Goal: Transaction & Acquisition: Purchase product/service

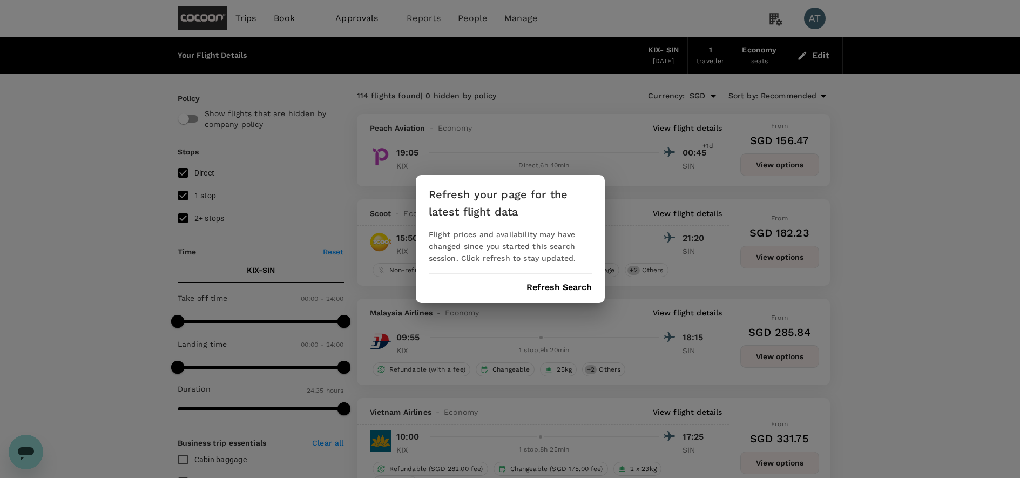
click at [549, 292] on div "Refresh your page for the latest flight data Flight prices and availability may…" at bounding box center [510, 239] width 189 height 128
click at [550, 295] on div "Refresh your page for the latest flight data Flight prices and availability may…" at bounding box center [510, 239] width 189 height 128
click at [550, 285] on button "Refresh Search" at bounding box center [559, 288] width 65 height 10
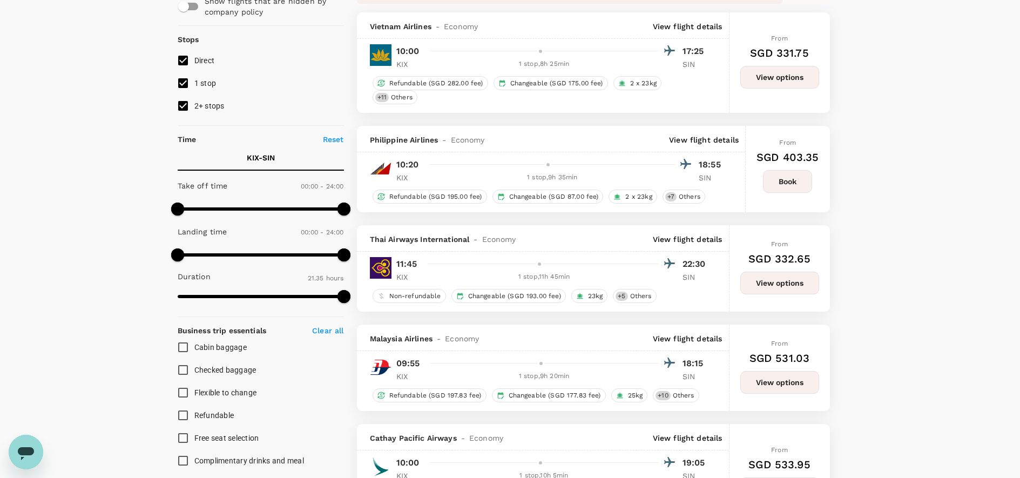
scroll to position [113, 0]
type input "1335"
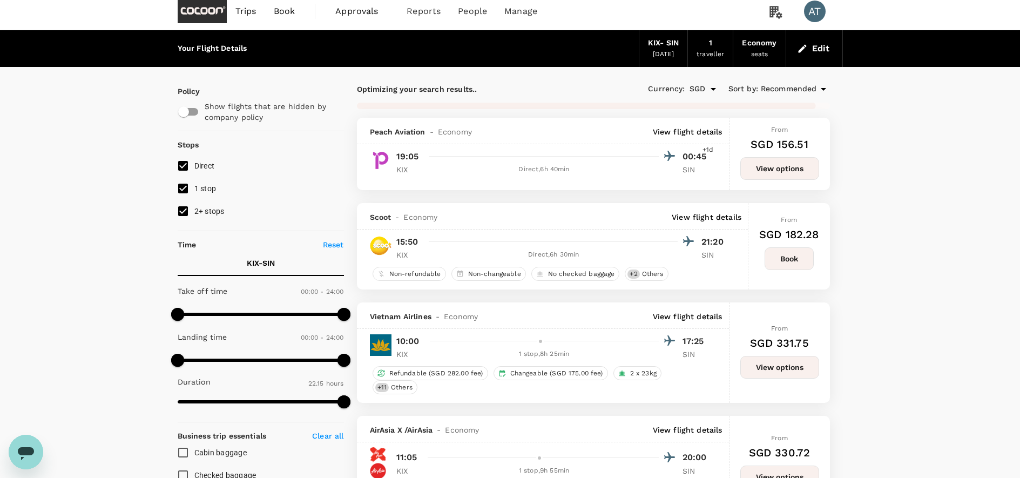
scroll to position [0, 0]
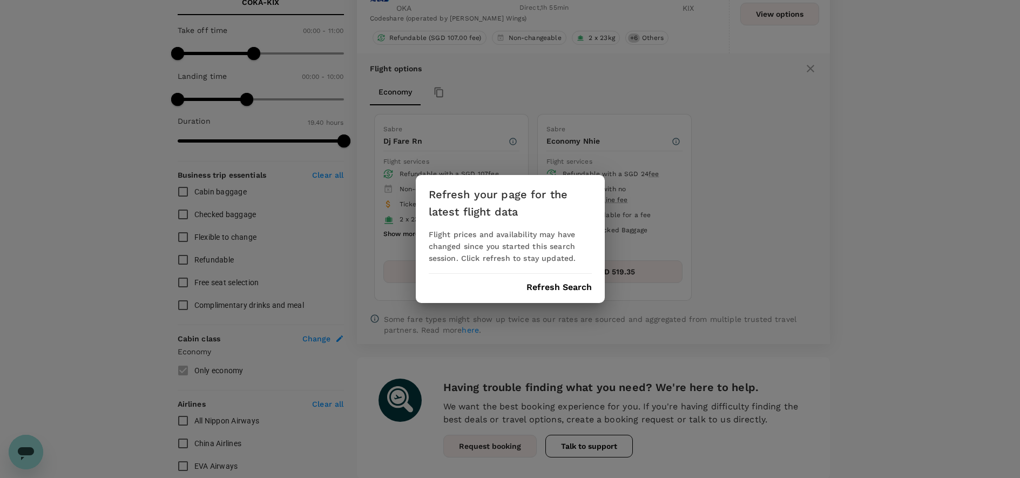
click at [554, 291] on button "Refresh Search" at bounding box center [559, 288] width 65 height 10
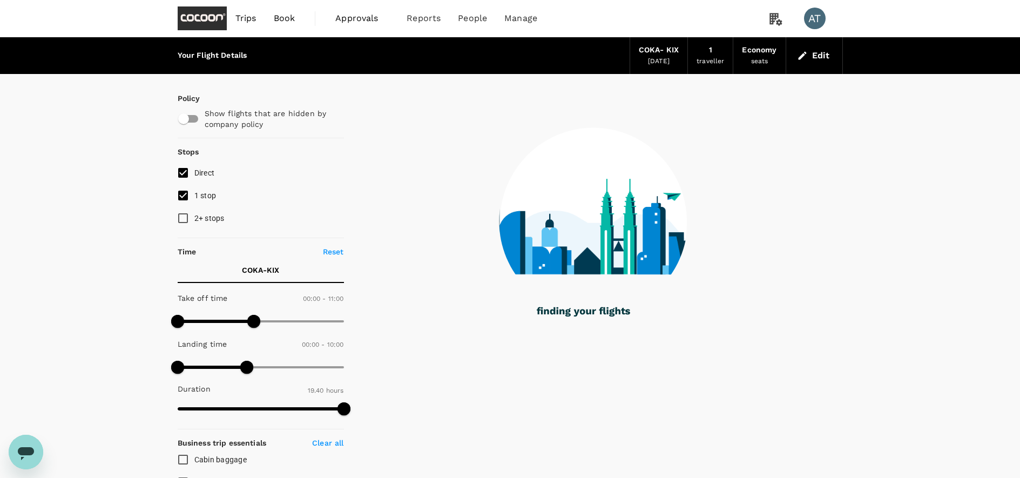
type input "1180"
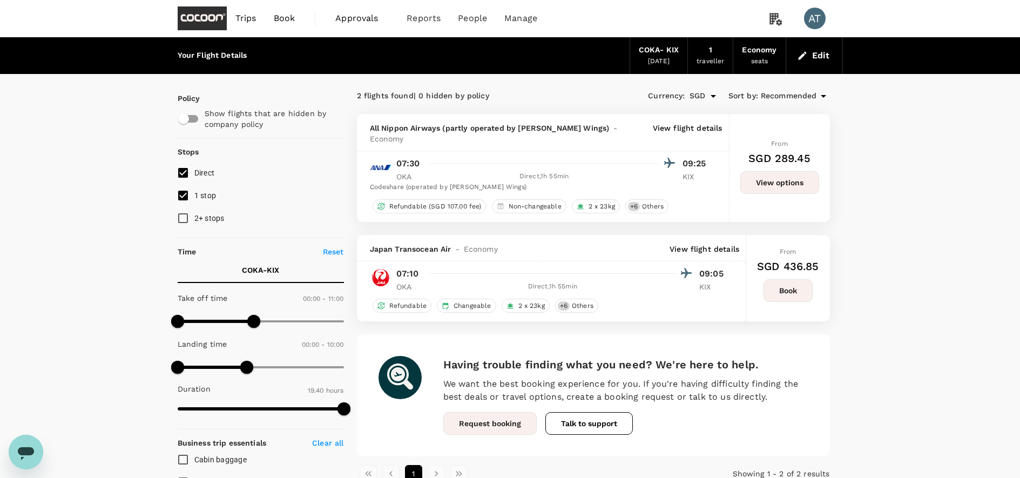
click at [778, 180] on button "View options" at bounding box center [780, 182] width 79 height 23
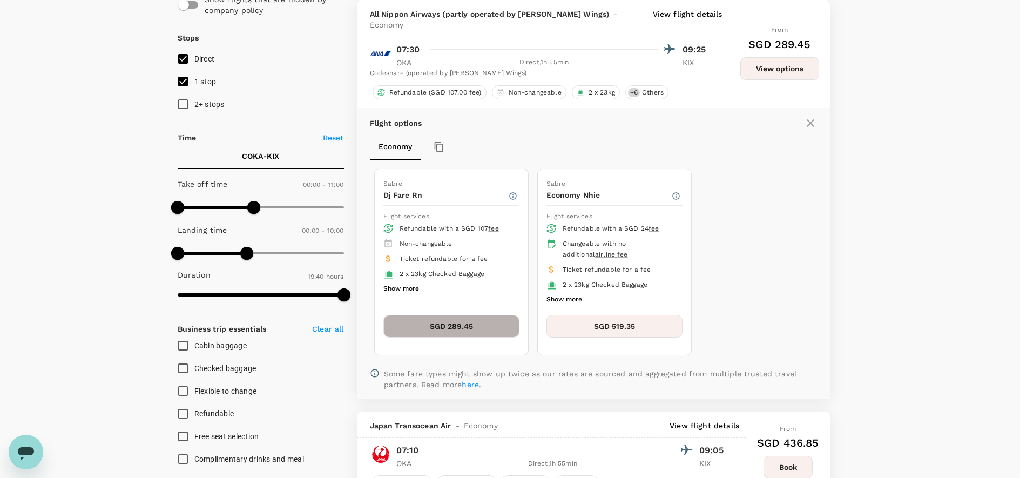
click at [458, 315] on button "SGD 289.45" at bounding box center [452, 326] width 136 height 23
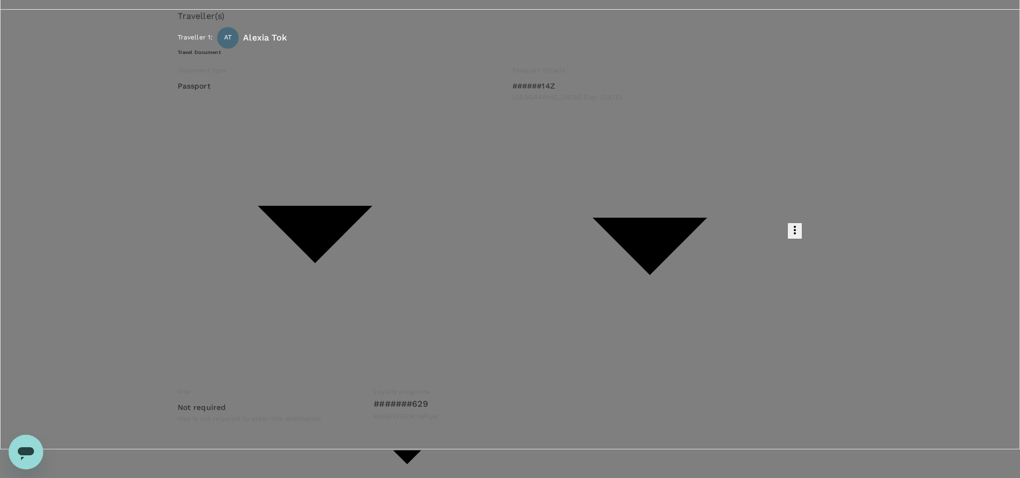
type input "9fbb8511-efe9-418f-97c2-1c53cf179196"
click at [226, 375] on input "radio" at bounding box center [510, 210] width 1020 height 478
radio input "true"
radio input "false"
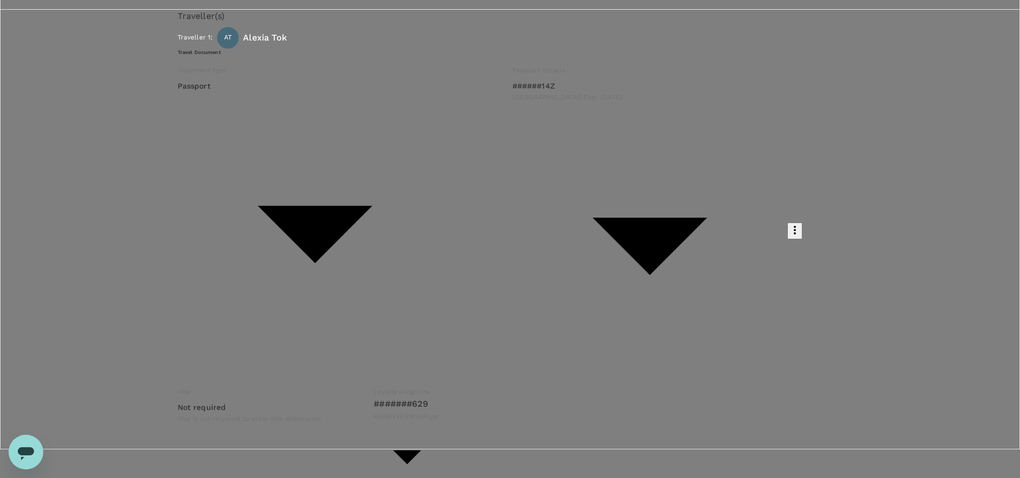
scroll to position [5, 0]
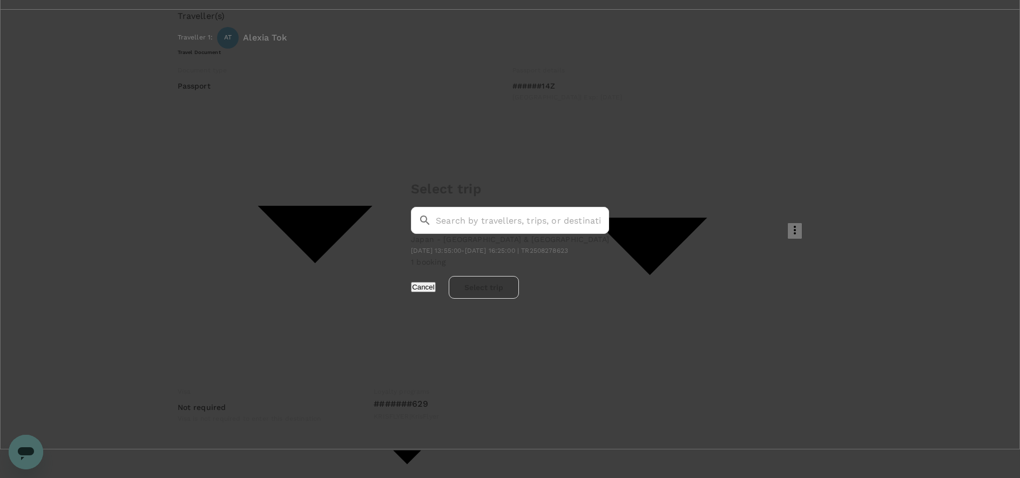
click at [543, 234] on p "Japan - [GEOGRAPHIC_DATA] & [GEOGRAPHIC_DATA]" at bounding box center [510, 239] width 198 height 11
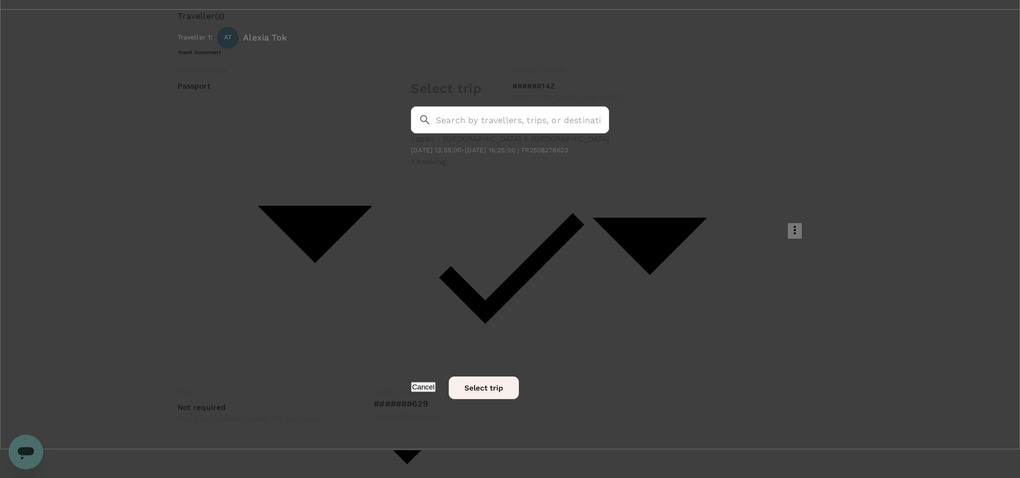
click at [519, 376] on button "Select trip" at bounding box center [484, 387] width 70 height 23
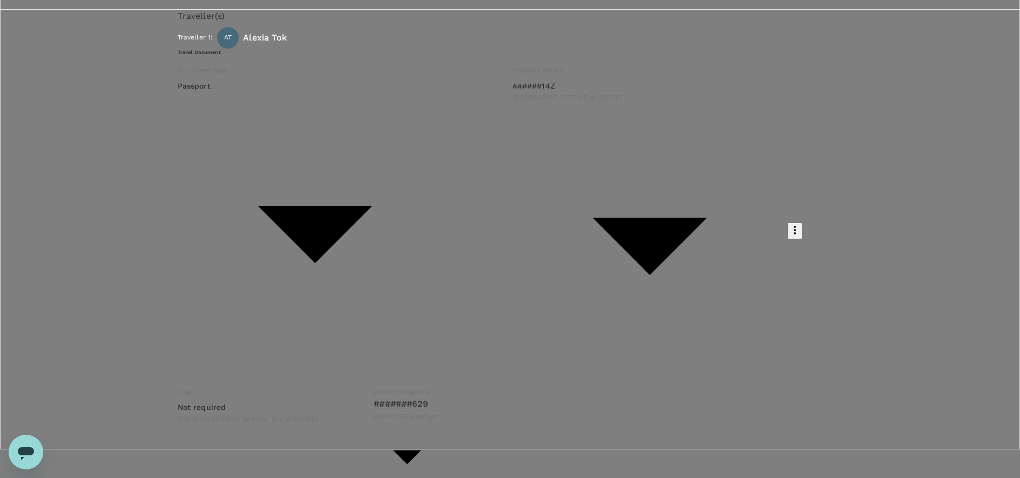
scroll to position [0, 0]
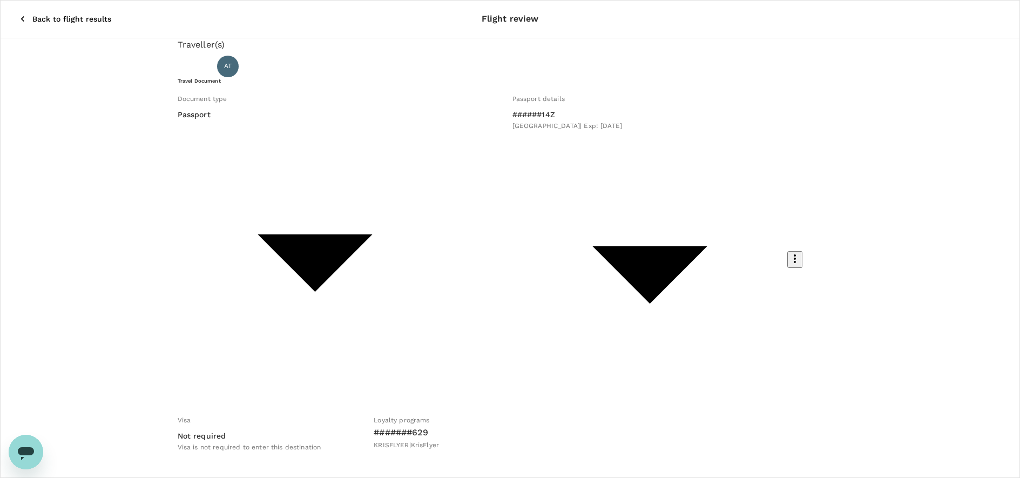
click at [17, 14] on icon "button" at bounding box center [22, 19] width 11 height 11
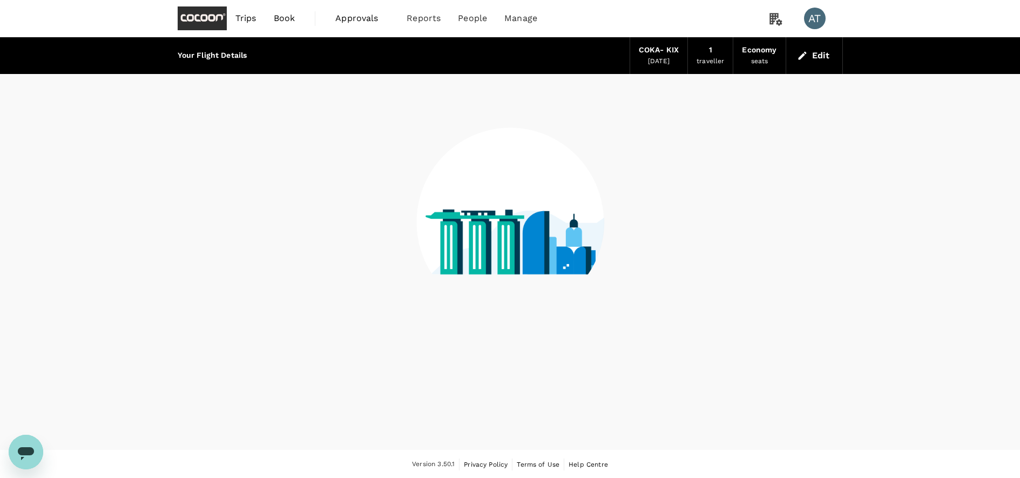
scroll to position [1, 0]
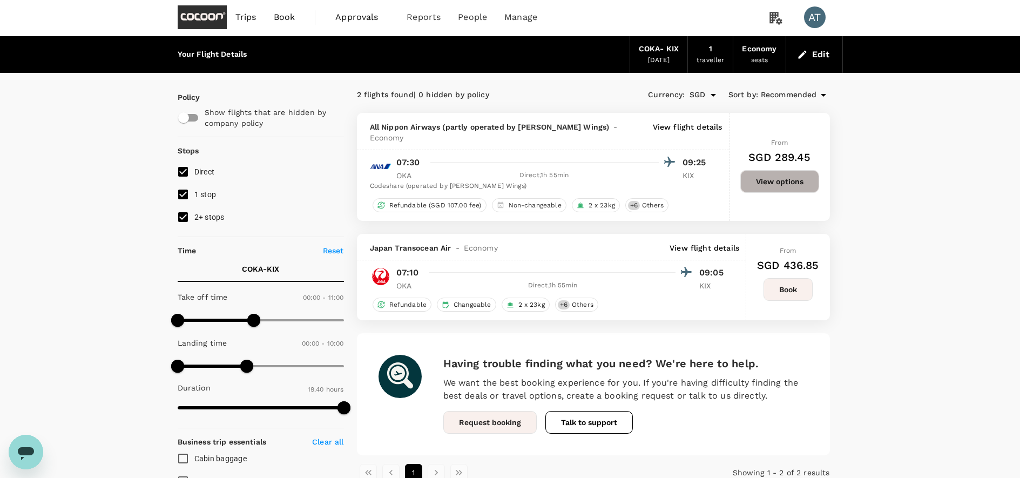
click at [797, 176] on button "View options" at bounding box center [780, 181] width 79 height 23
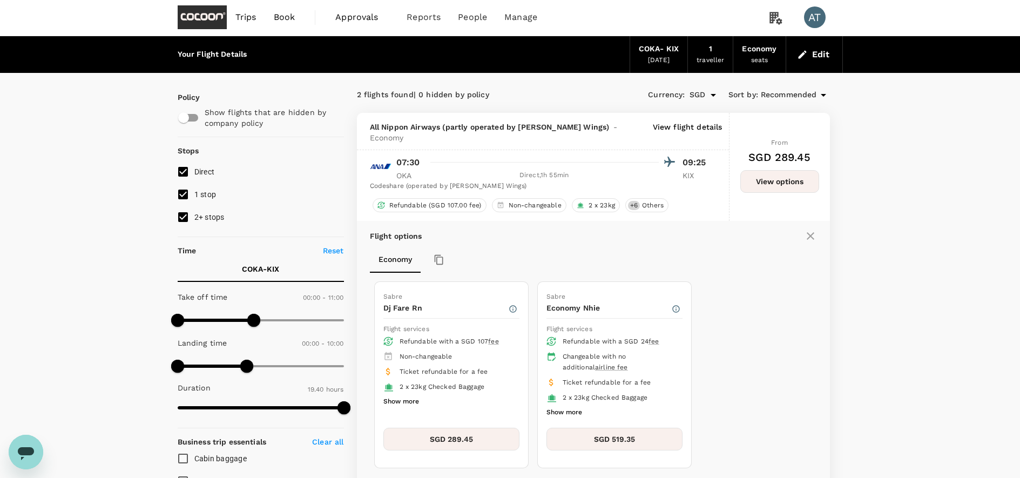
scroll to position [114, 0]
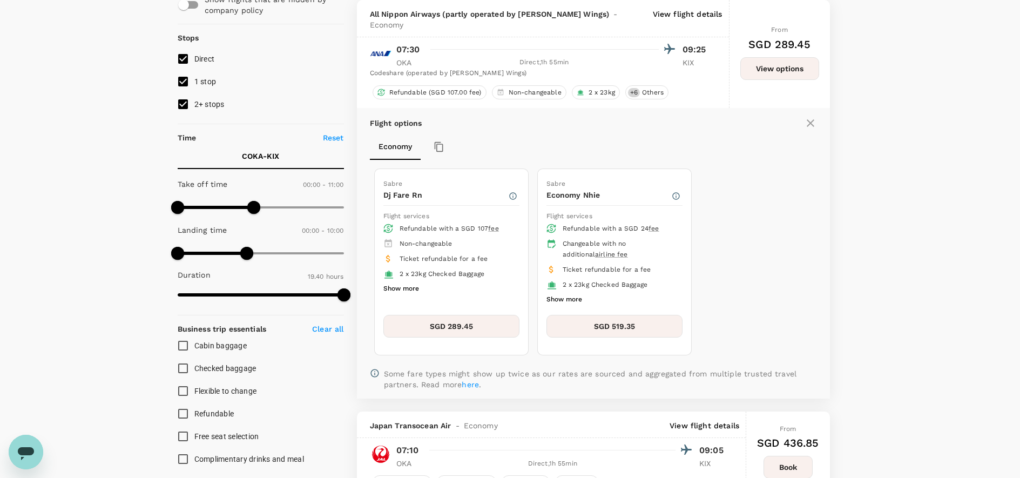
click at [436, 320] on button "SGD 289.45" at bounding box center [452, 326] width 136 height 23
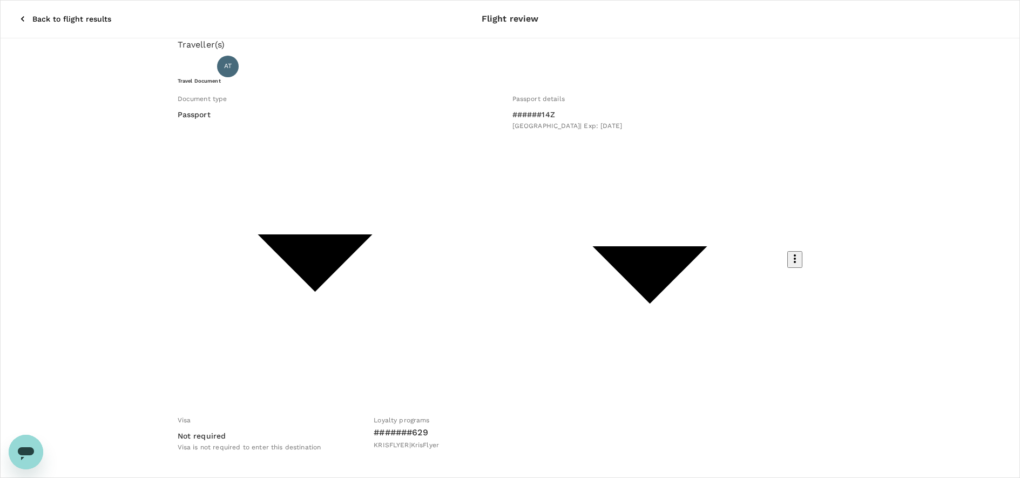
click at [17, 14] on icon "button" at bounding box center [22, 19] width 11 height 11
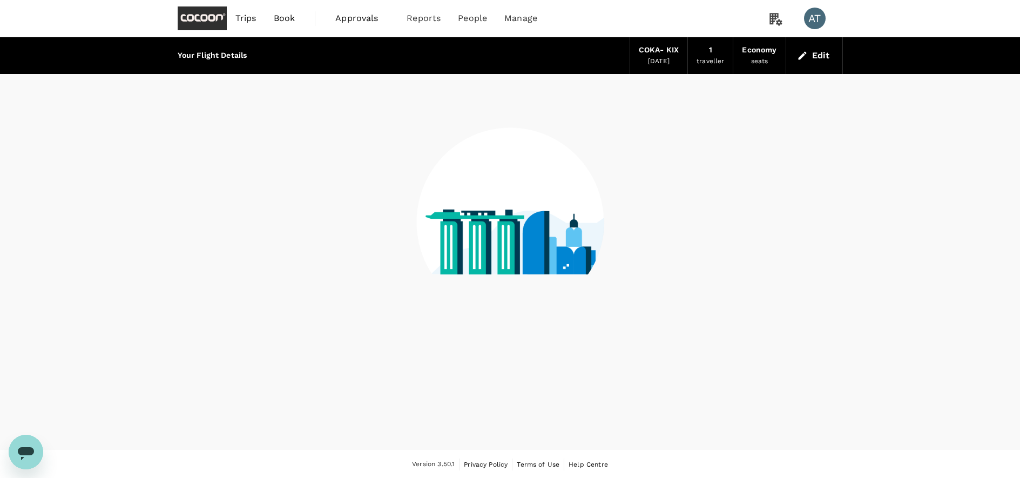
scroll to position [1, 0]
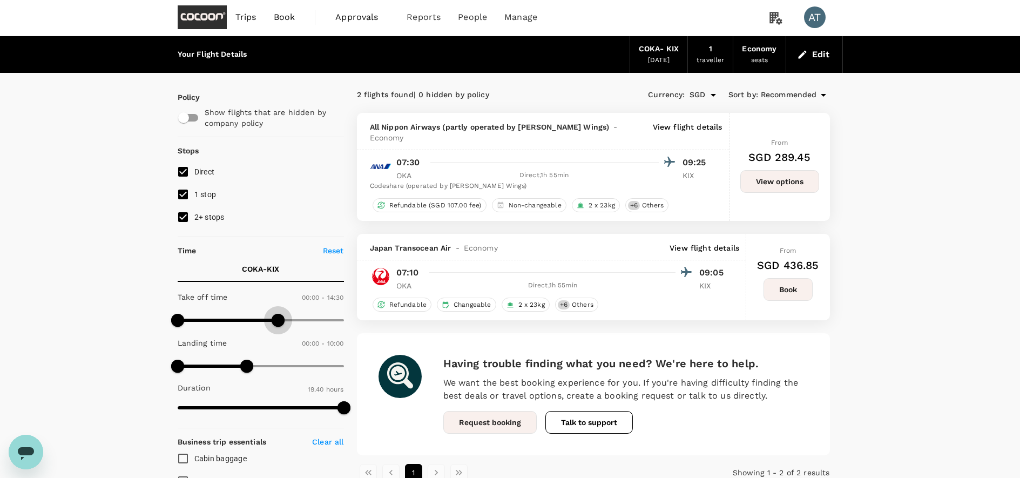
type input "900"
drag, startPoint x: 253, startPoint y: 319, endPoint x: 283, endPoint y: 319, distance: 30.2
click at [283, 319] on span at bounding box center [281, 320] width 13 height 13
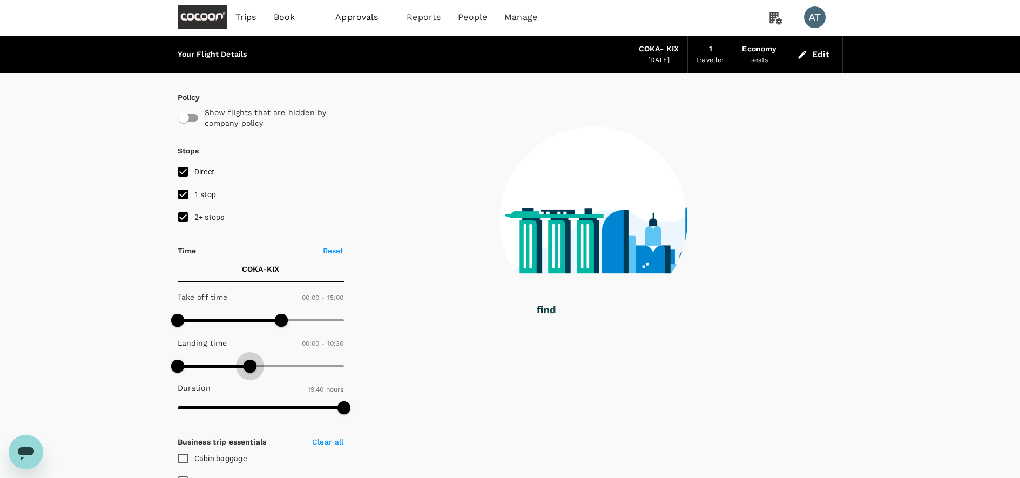
type input "510"
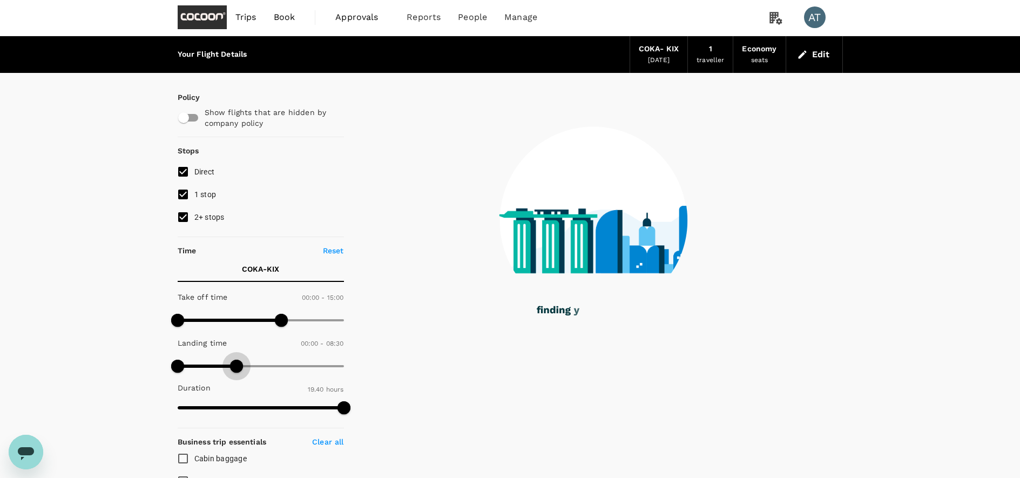
drag, startPoint x: 248, startPoint y: 368, endPoint x: 236, endPoint y: 368, distance: 11.9
click at [236, 368] on span at bounding box center [236, 366] width 13 height 13
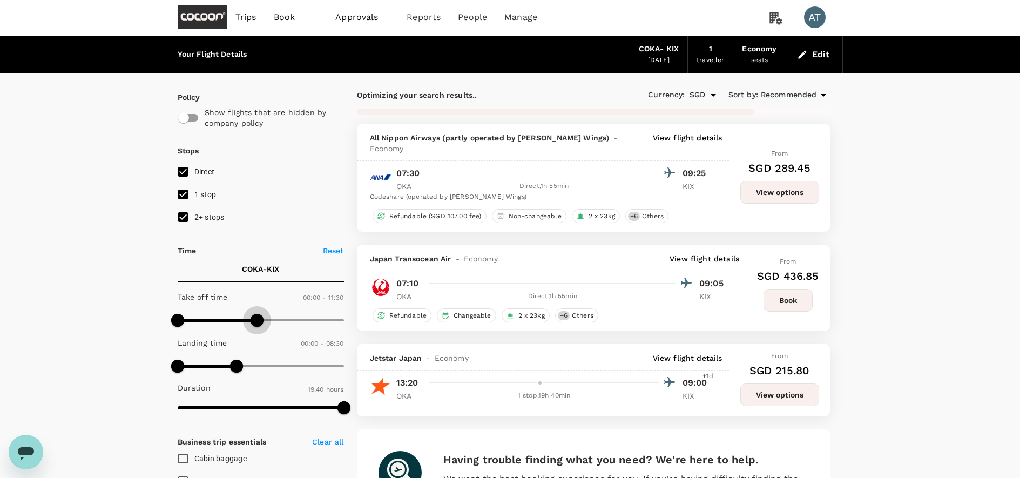
drag, startPoint x: 278, startPoint y: 323, endPoint x: 258, endPoint y: 323, distance: 20.0
click at [258, 323] on span at bounding box center [257, 320] width 13 height 13
type input "720"
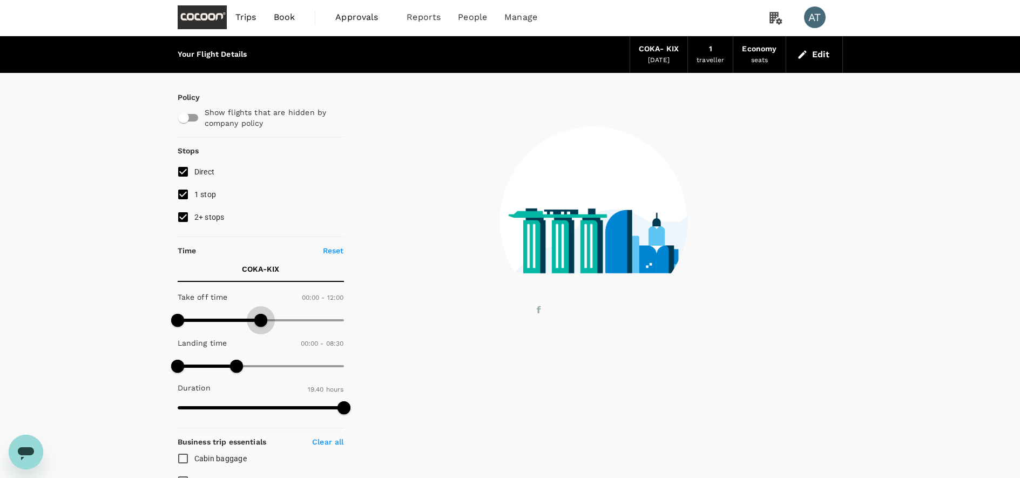
click at [260, 323] on span at bounding box center [260, 320] width 13 height 13
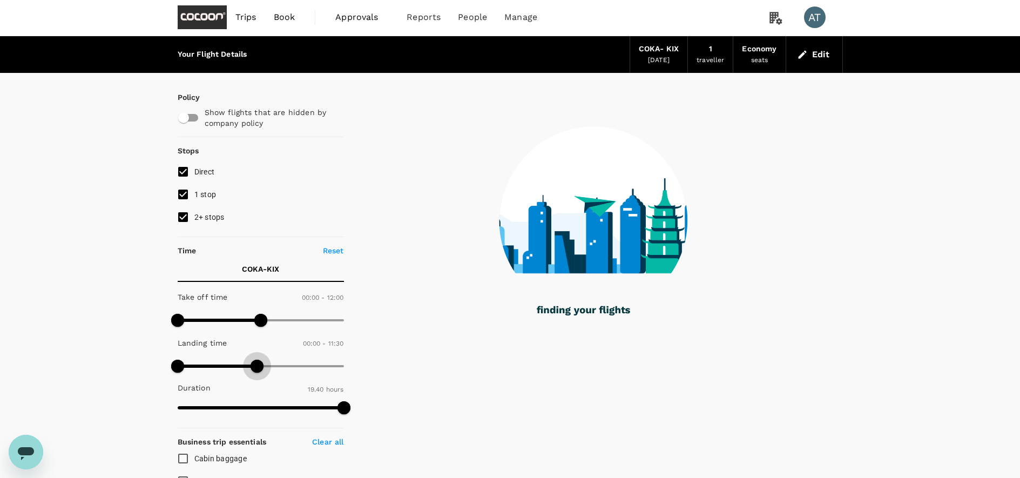
type input "720"
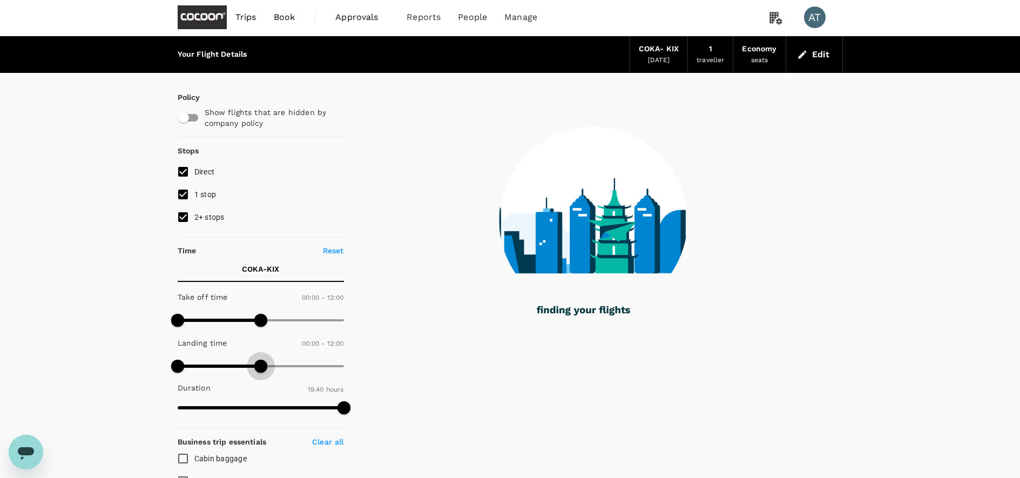
drag, startPoint x: 239, startPoint y: 371, endPoint x: 260, endPoint y: 373, distance: 20.6
click at [260, 373] on span at bounding box center [260, 366] width 13 height 13
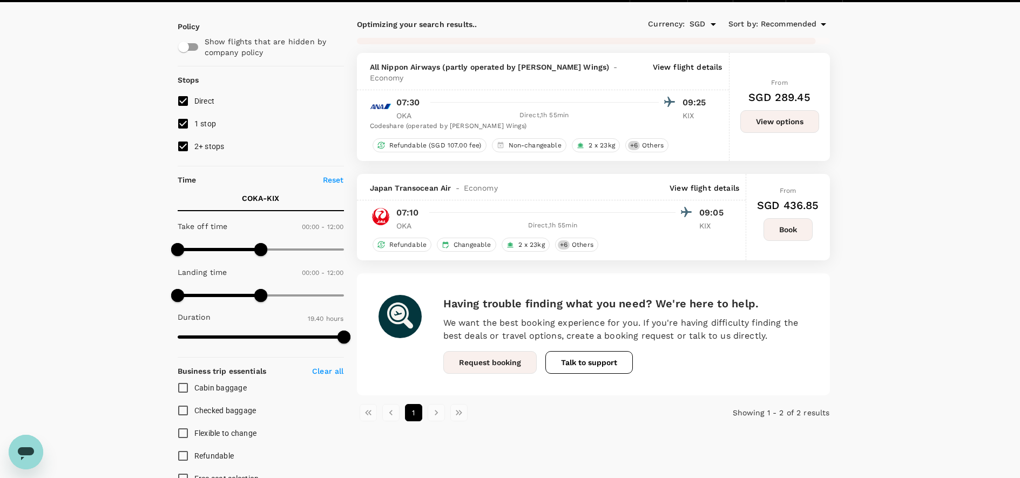
scroll to position [69, 0]
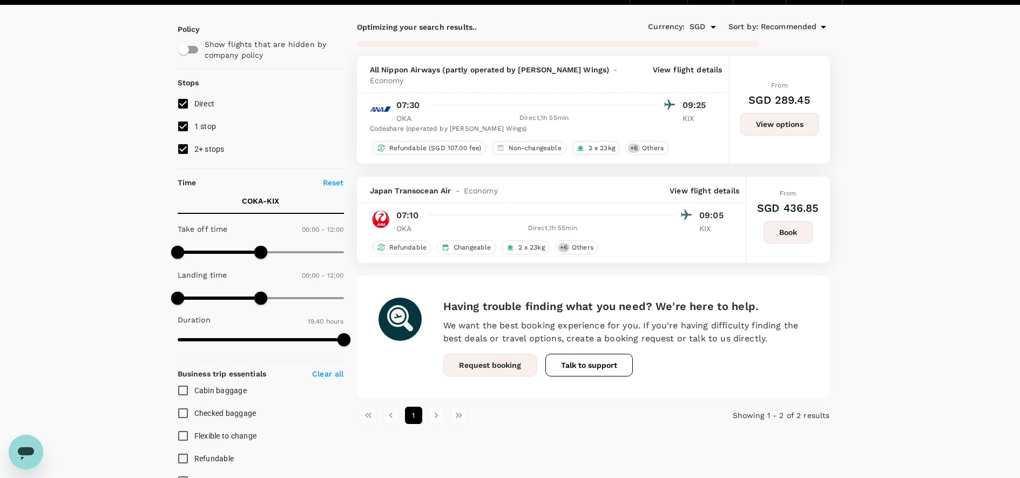
click at [777, 124] on button "View options" at bounding box center [780, 124] width 79 height 23
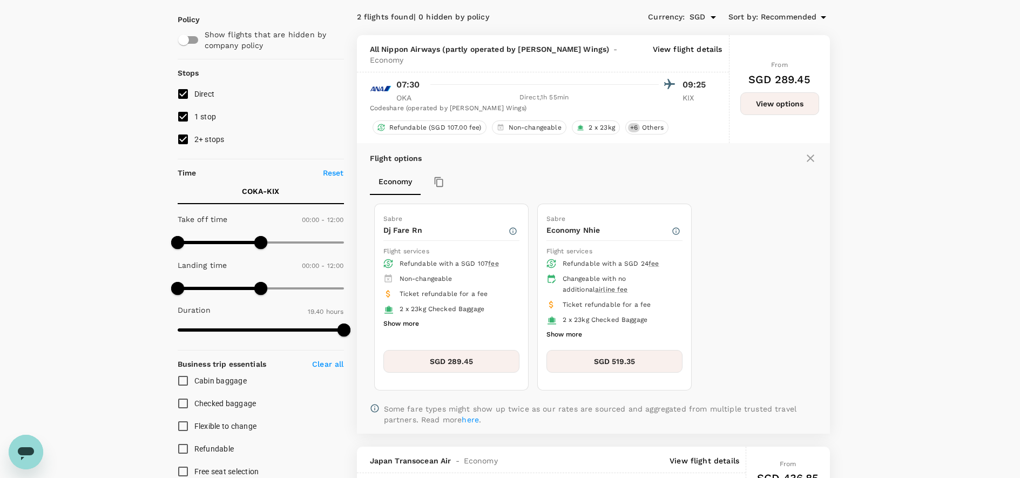
scroll to position [79, 0]
click at [443, 349] on button "SGD 289.45" at bounding box center [452, 360] width 136 height 23
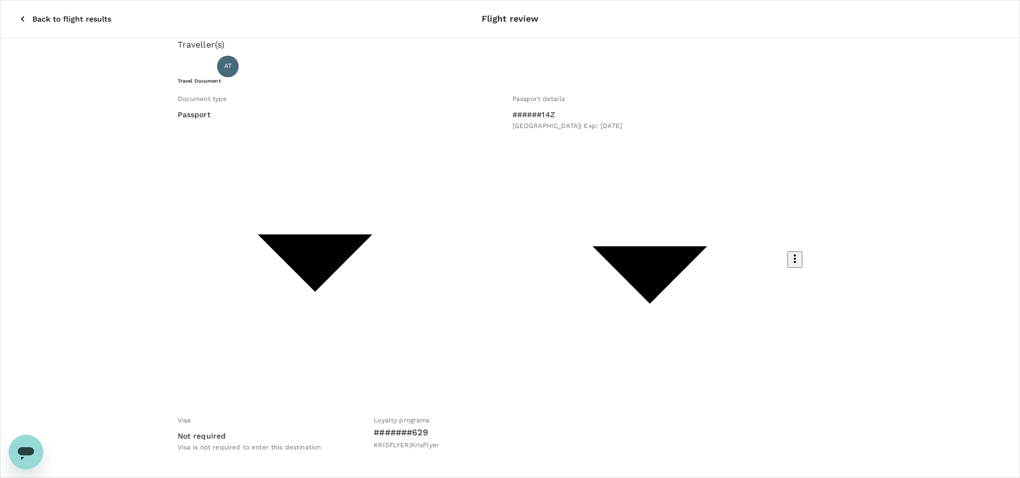
click at [345, 162] on div at bounding box center [510, 239] width 1020 height 478
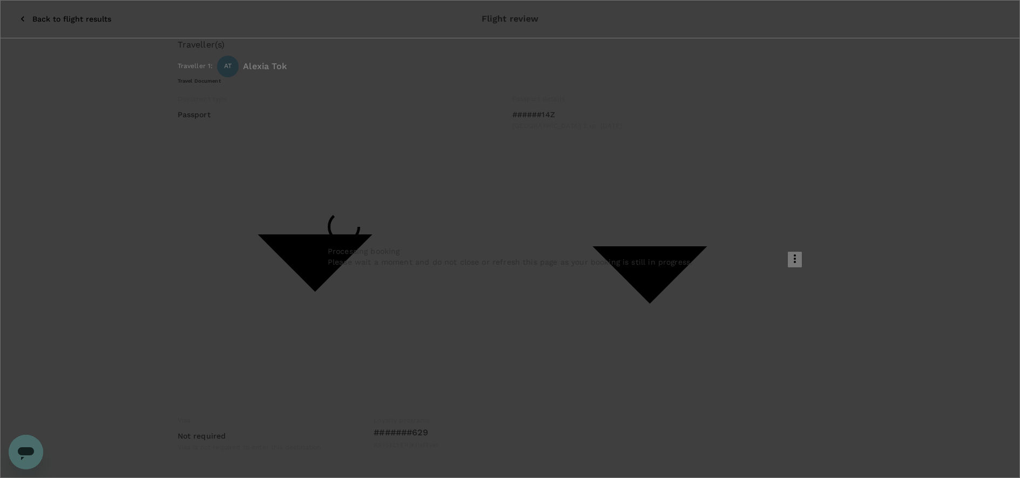
click at [563, 235] on div "Processing booking Please wait a moment and do not close or refresh this page a…" at bounding box center [510, 239] width 365 height 57
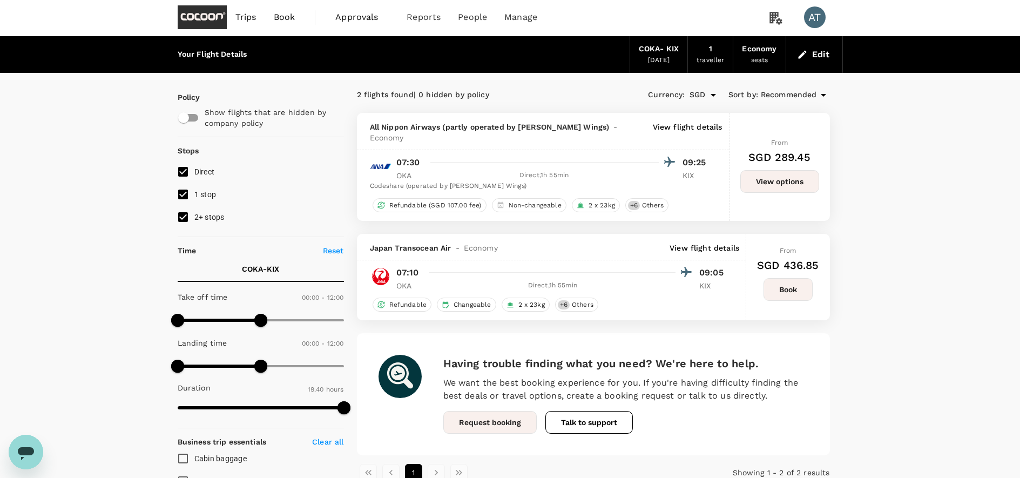
click at [252, 11] on span "Trips" at bounding box center [246, 17] width 21 height 13
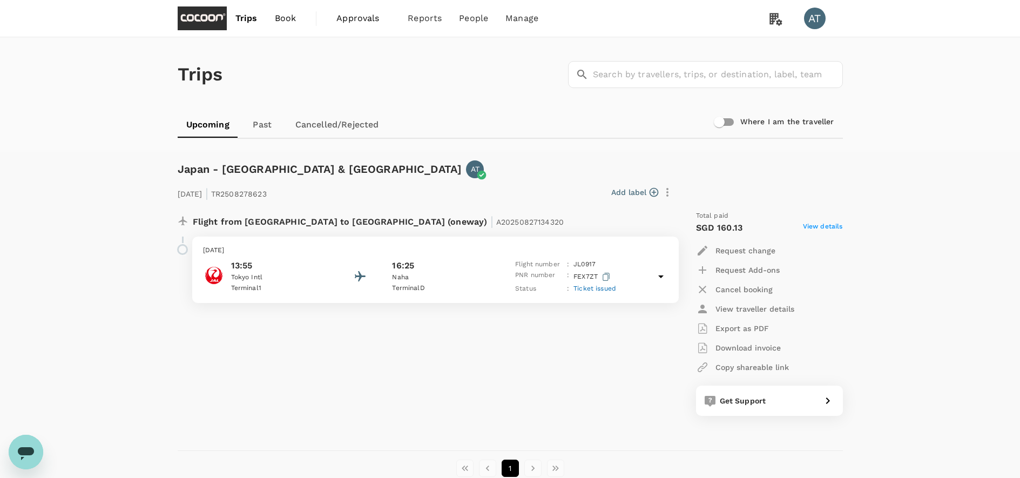
click at [273, 120] on link "Past" at bounding box center [262, 125] width 49 height 26
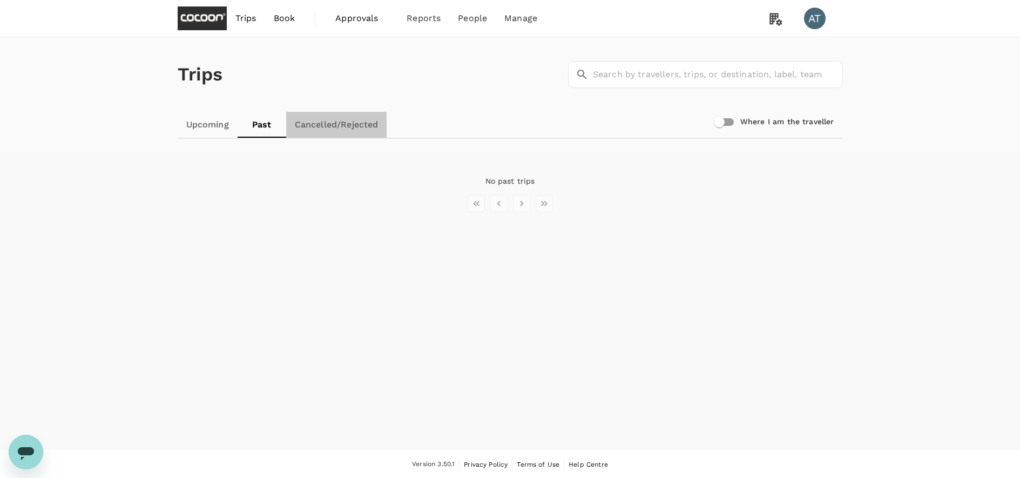
click at [325, 120] on link "Cancelled/Rejected" at bounding box center [336, 125] width 101 height 26
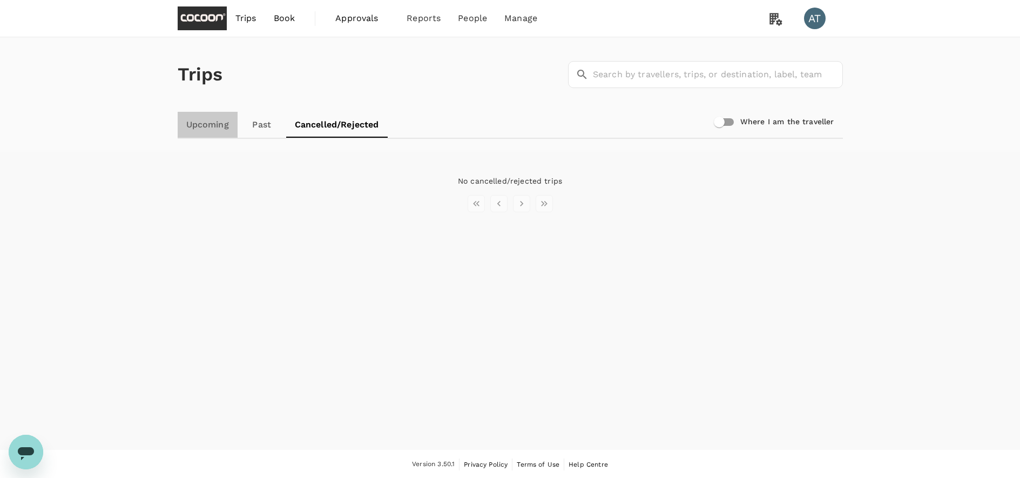
click at [196, 118] on link "Upcoming" at bounding box center [208, 125] width 60 height 26
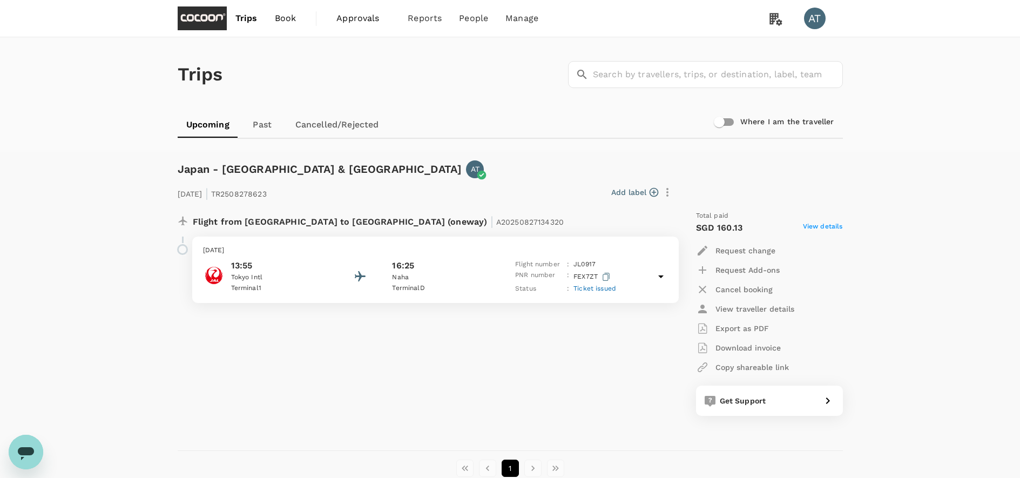
click at [288, 24] on span "Book" at bounding box center [286, 18] width 22 height 13
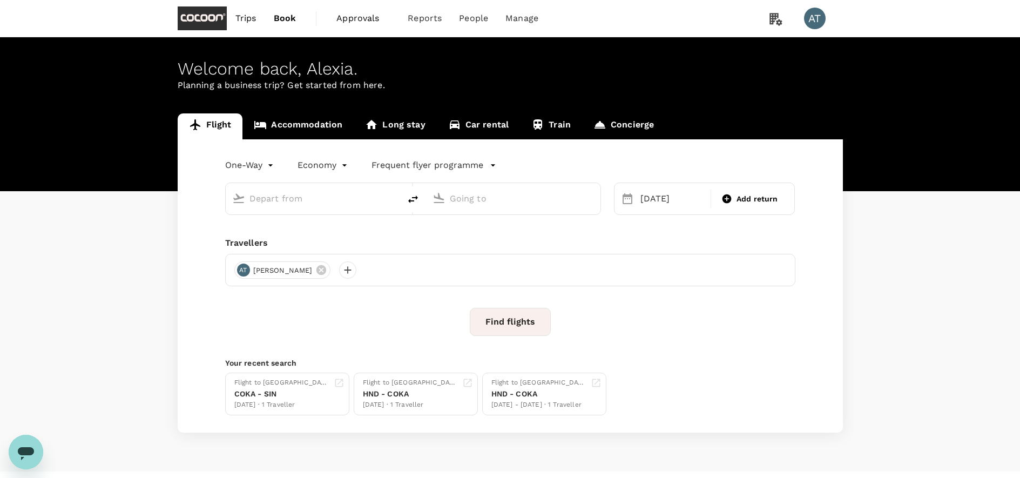
type input "Kansai Intl (KIX)"
type input "Singapore Changi (SIN)"
type input "Kansai Intl (KIX)"
type input "Singapore Changi (SIN)"
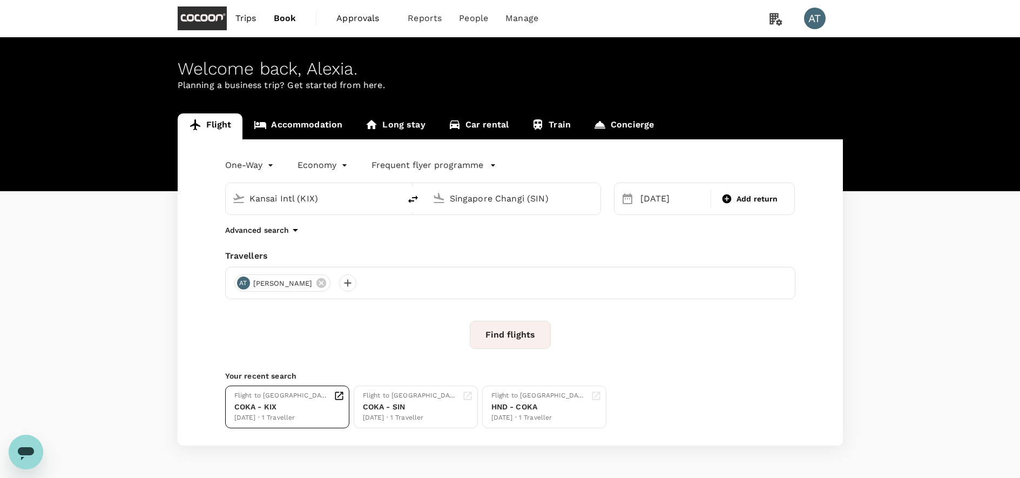
click at [295, 406] on div "Flight to Osaka COKA - KIX 02 Oct · 1 Traveller" at bounding box center [289, 407] width 110 height 33
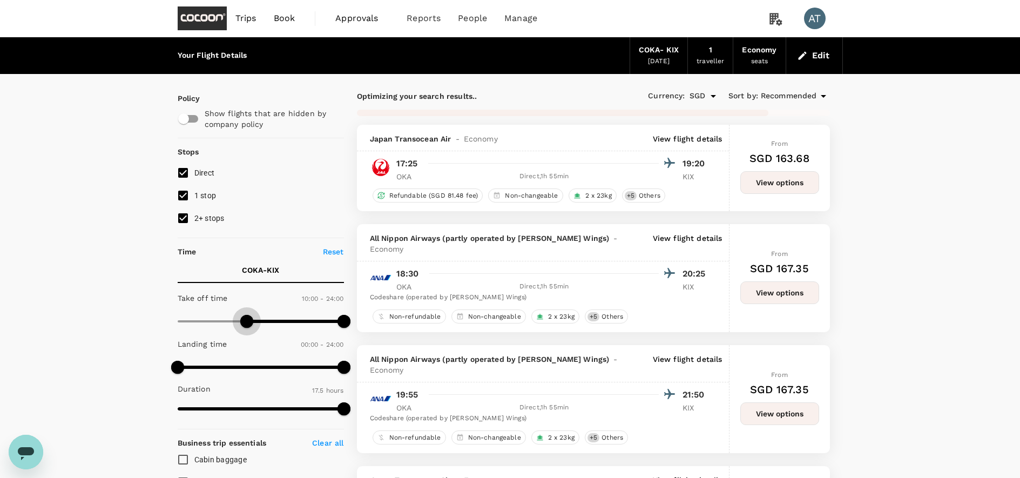
click at [246, 323] on span at bounding box center [261, 321] width 166 height 16
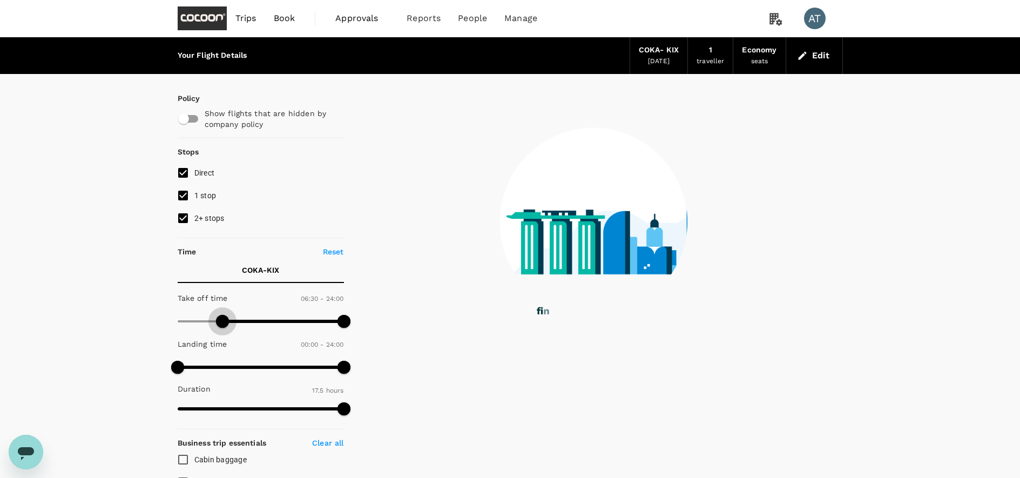
type input "0"
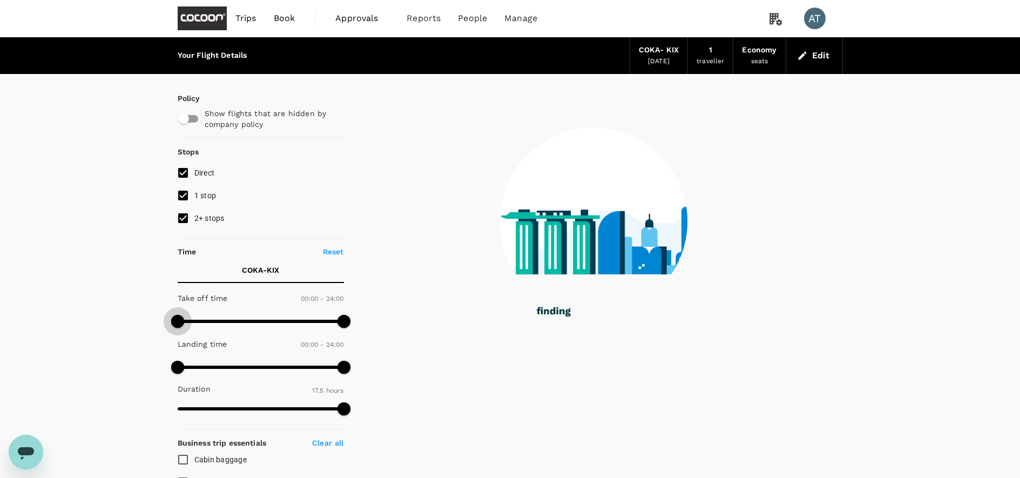
drag, startPoint x: 249, startPoint y: 322, endPoint x: 148, endPoint y: 319, distance: 101.1
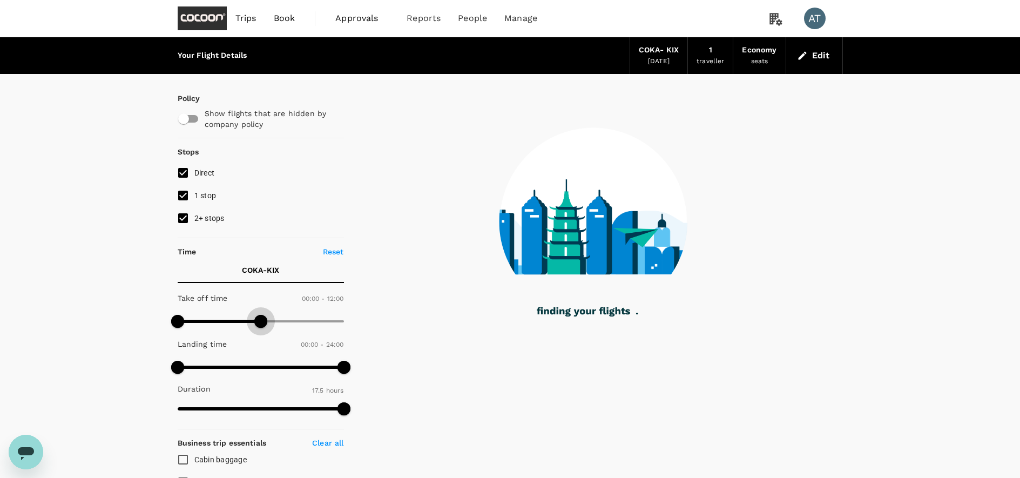
type input "690"
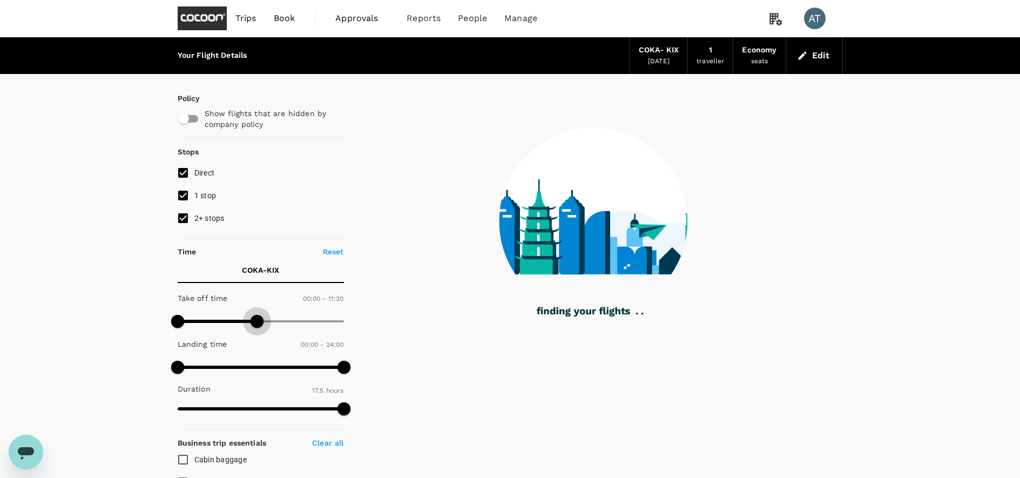
drag, startPoint x: 344, startPoint y: 324, endPoint x: 258, endPoint y: 325, distance: 85.9
click at [258, 325] on span at bounding box center [257, 321] width 13 height 13
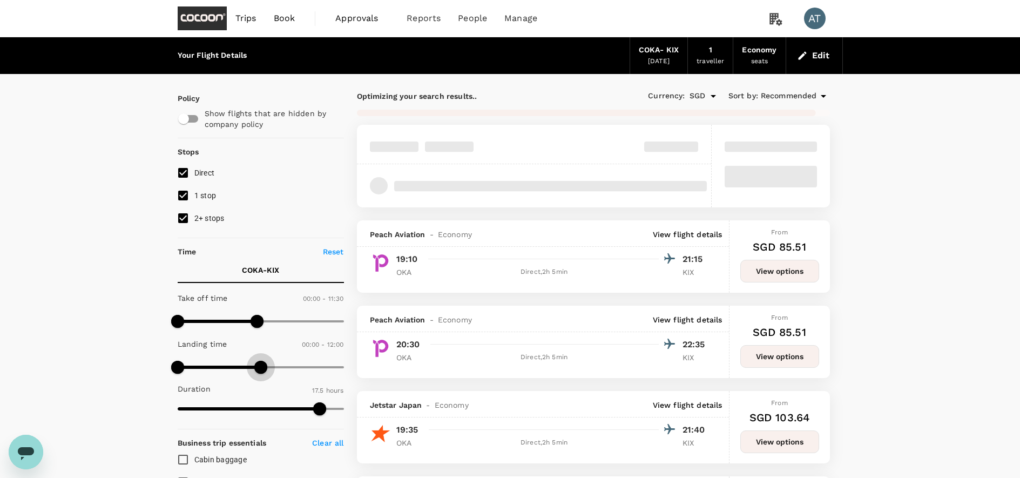
drag, startPoint x: 340, startPoint y: 365, endPoint x: 262, endPoint y: 364, distance: 77.8
click at [263, 364] on span at bounding box center [260, 367] width 13 height 13
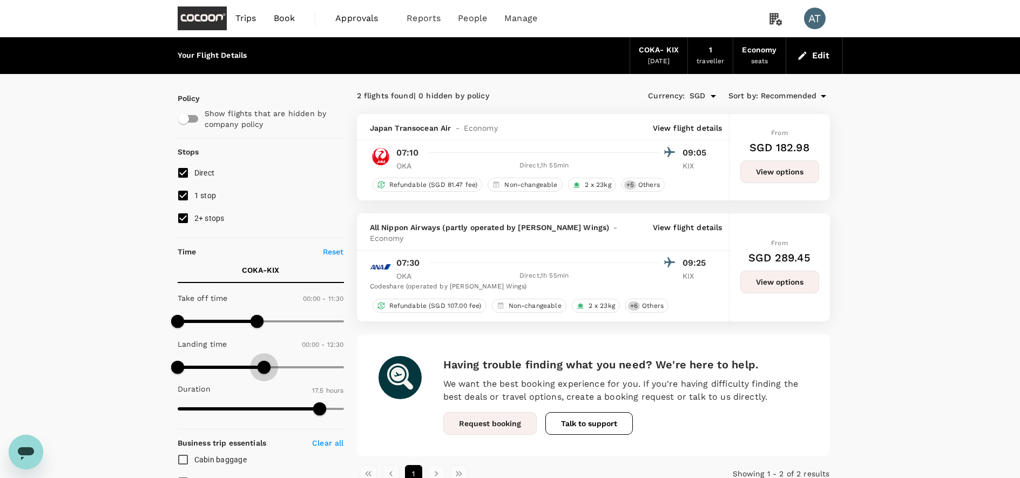
type input "660"
drag, startPoint x: 268, startPoint y: 365, endPoint x: 254, endPoint y: 363, distance: 14.1
click at [254, 363] on span at bounding box center [253, 367] width 13 height 13
click at [774, 172] on button "View options" at bounding box center [780, 171] width 79 height 23
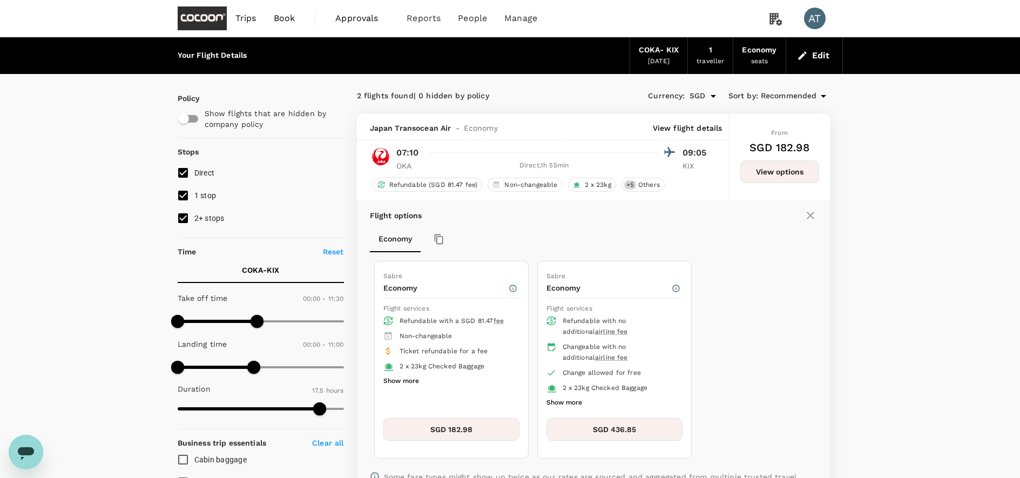
click at [253, 24] on span "Trips" at bounding box center [246, 18] width 21 height 13
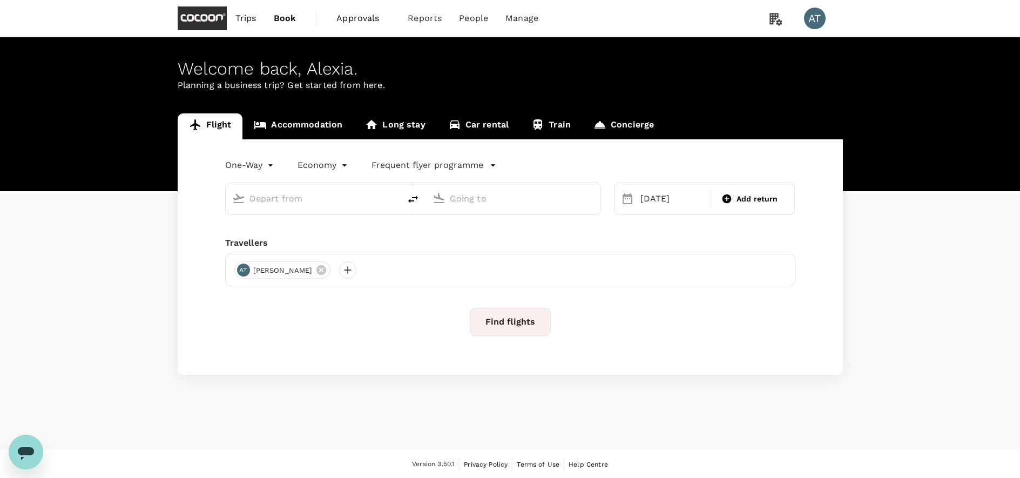
type input "Okinawa, Japan (any)"
type input "Kansai Intl (KIX)"
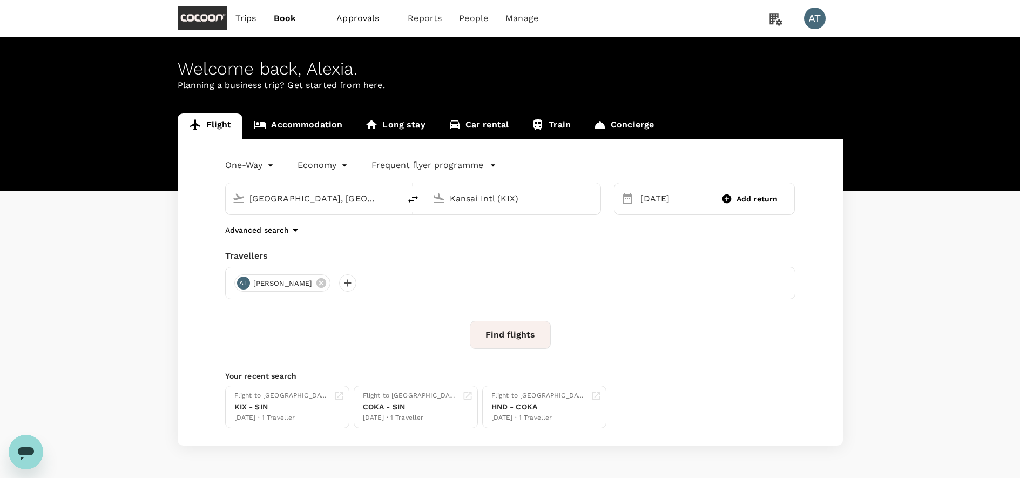
click at [254, 19] on span "Trips" at bounding box center [246, 18] width 21 height 13
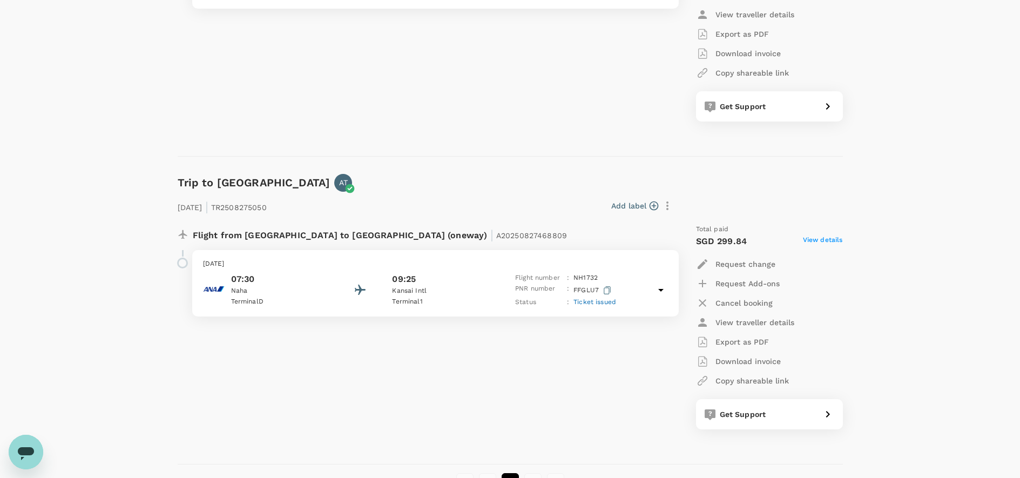
scroll to position [298, 0]
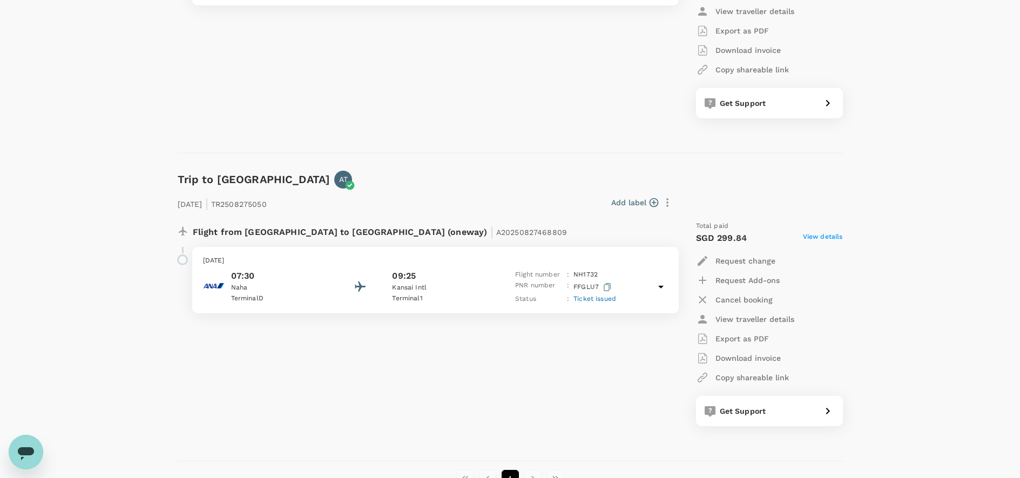
click at [736, 301] on p "Cancel booking" at bounding box center [744, 299] width 57 height 11
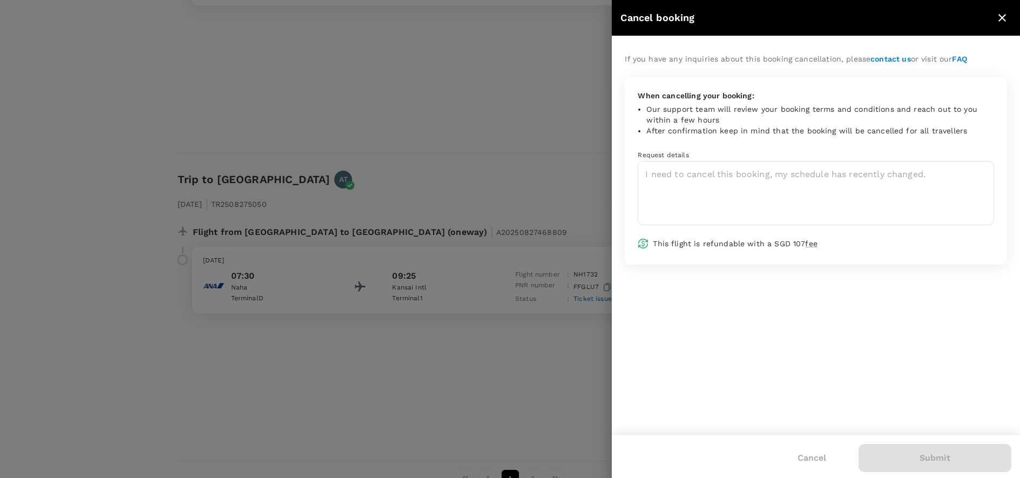
click at [1002, 18] on icon "close" at bounding box center [1003, 18] width 8 height 8
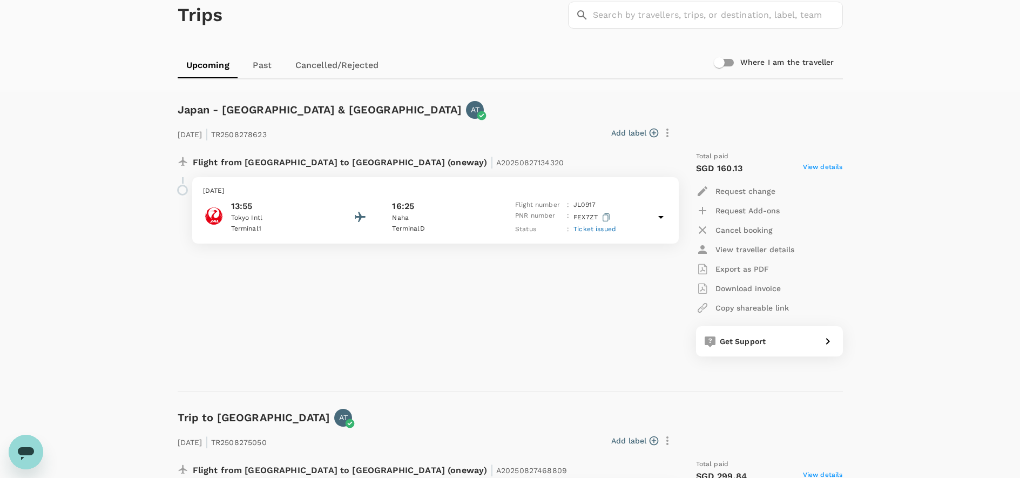
scroll to position [0, 0]
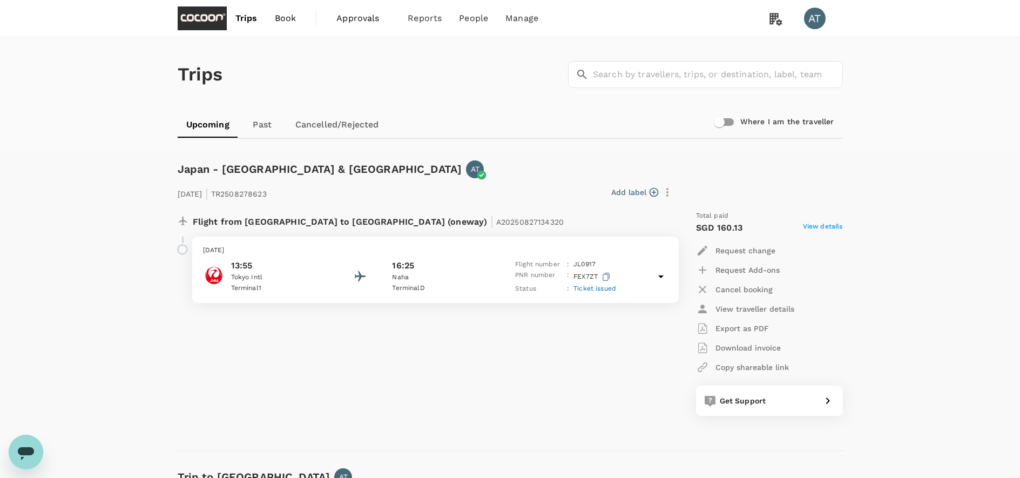
click at [281, 22] on span "Book" at bounding box center [286, 18] width 22 height 13
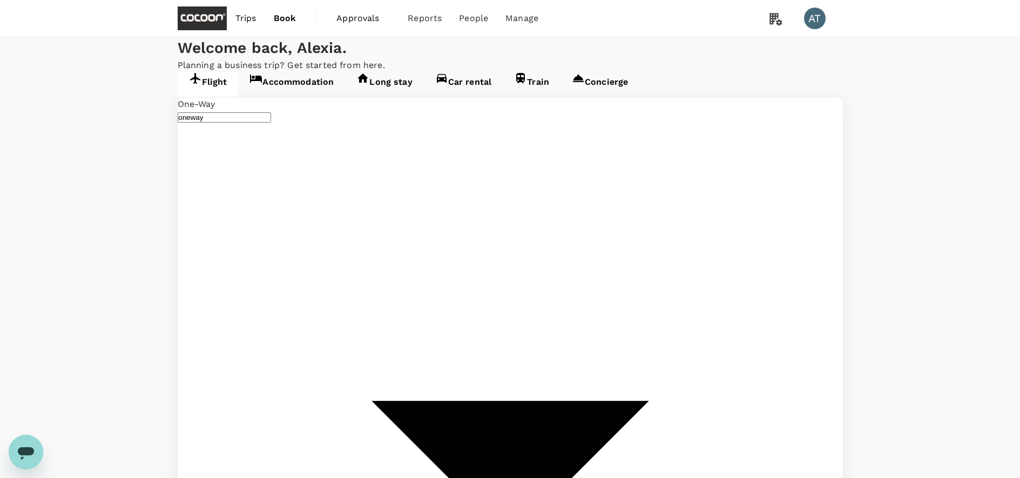
type input "Okinawa, Japan (any)"
type input "Kansai Intl (KIX)"
type input "Okinawa, Japan (any)"
type input "Kansai Intl (KIX)"
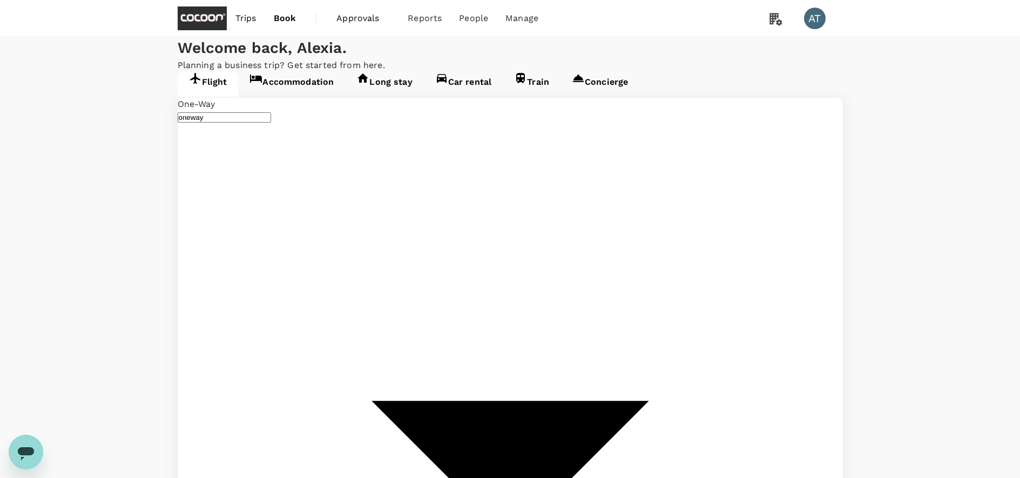
type input "Kansai Intl (KIX)"
drag, startPoint x: 526, startPoint y: 199, endPoint x: 440, endPoint y: 199, distance: 86.4
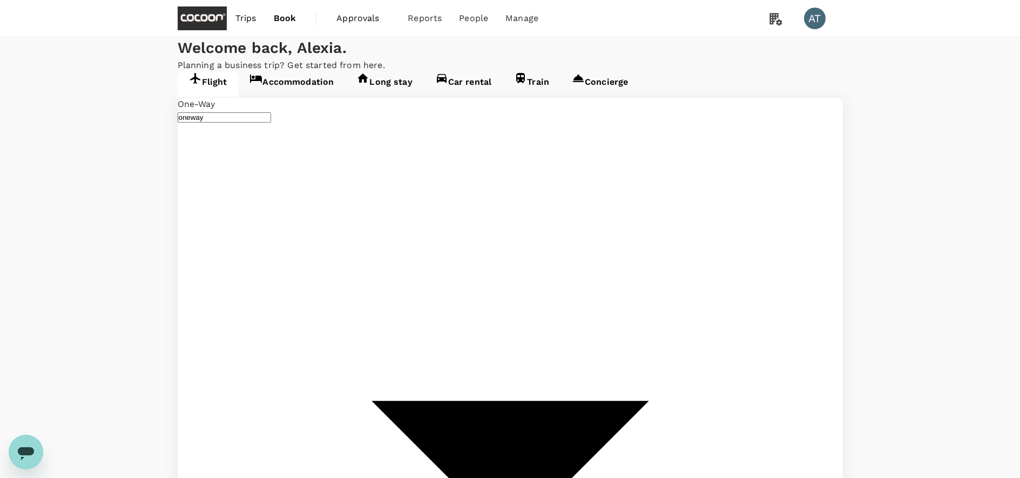
type input "s"
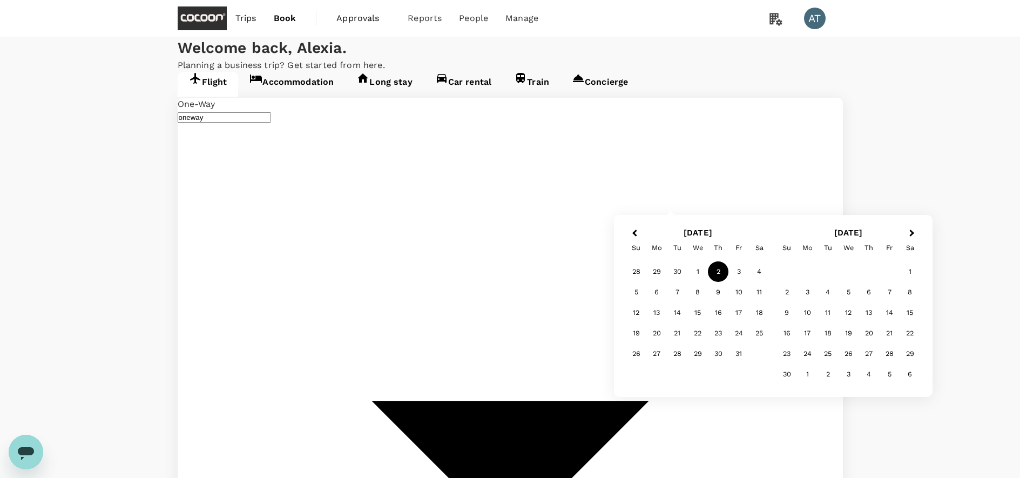
type input "Singapore Changi (SIN)"
click at [724, 273] on div "2" at bounding box center [718, 271] width 21 height 21
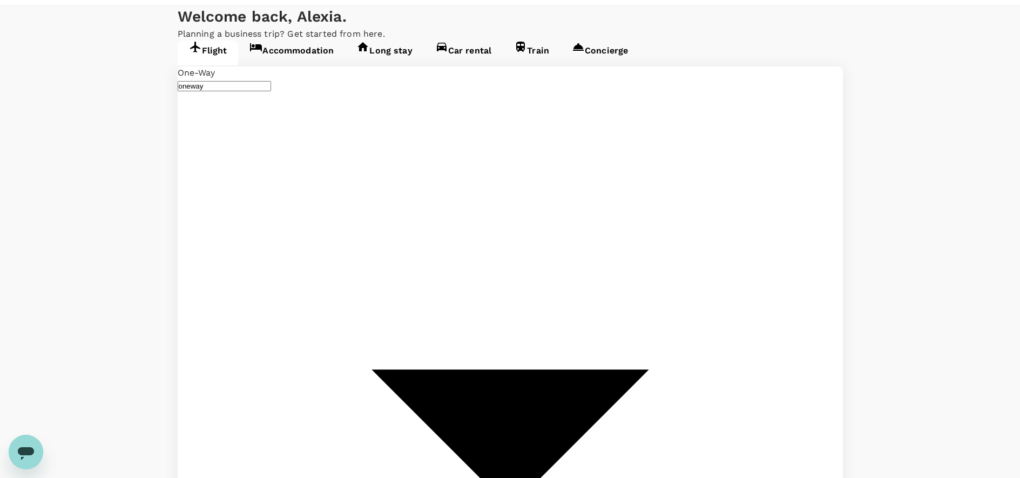
scroll to position [34, 0]
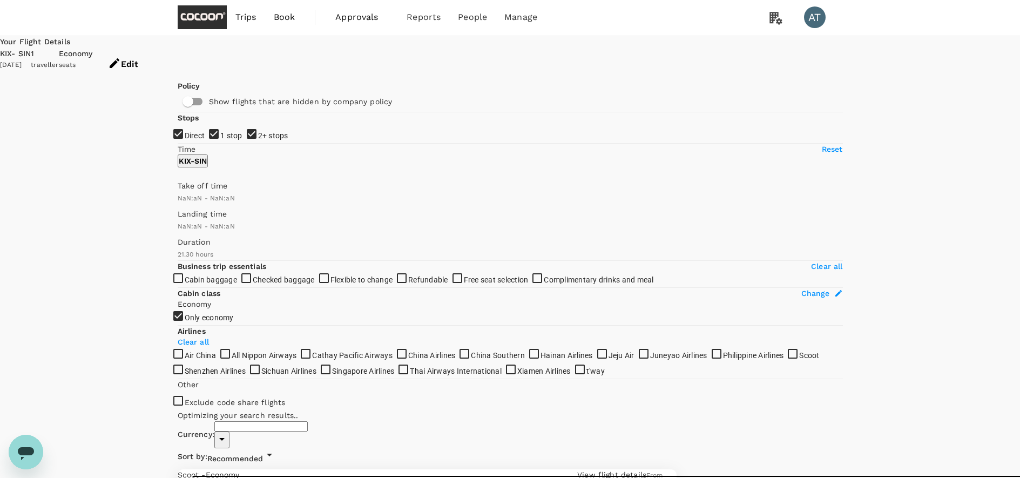
type input "SGD"
type input "1440"
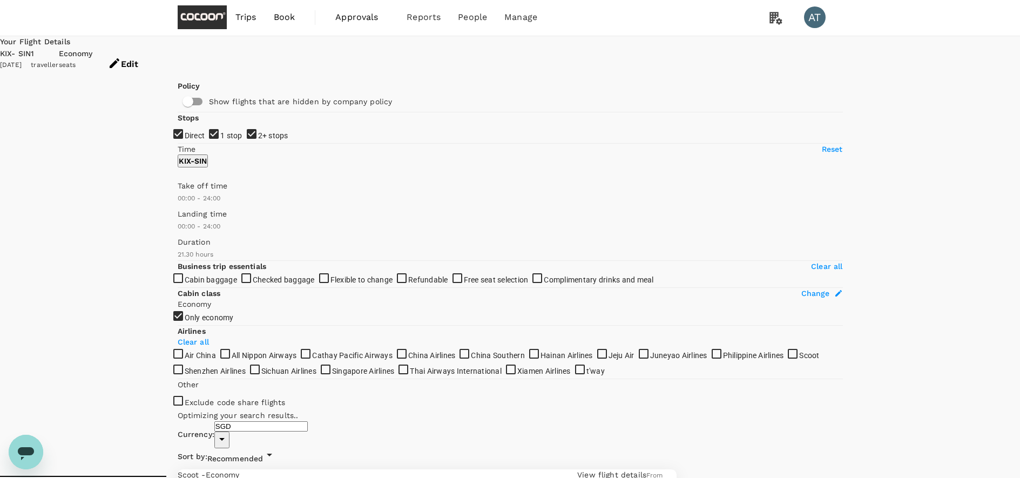
scroll to position [33, 0]
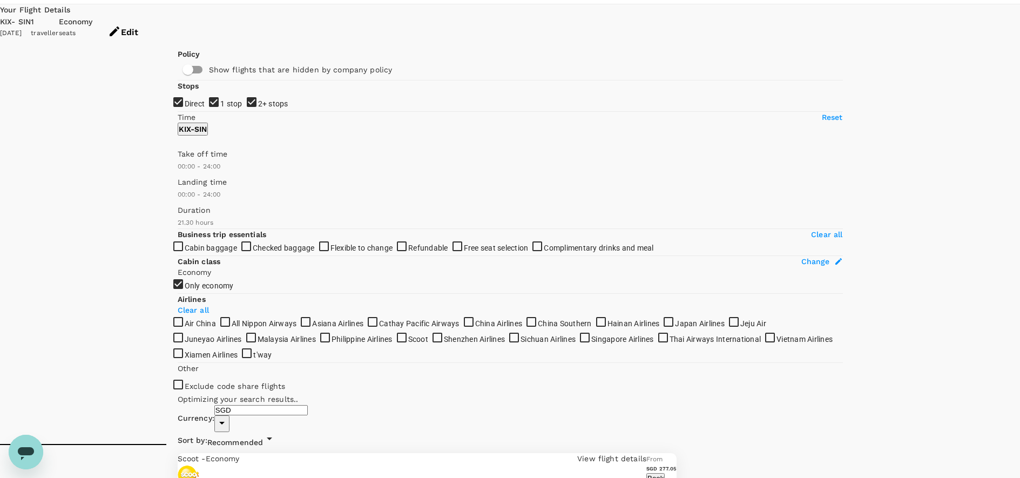
type input "1475"
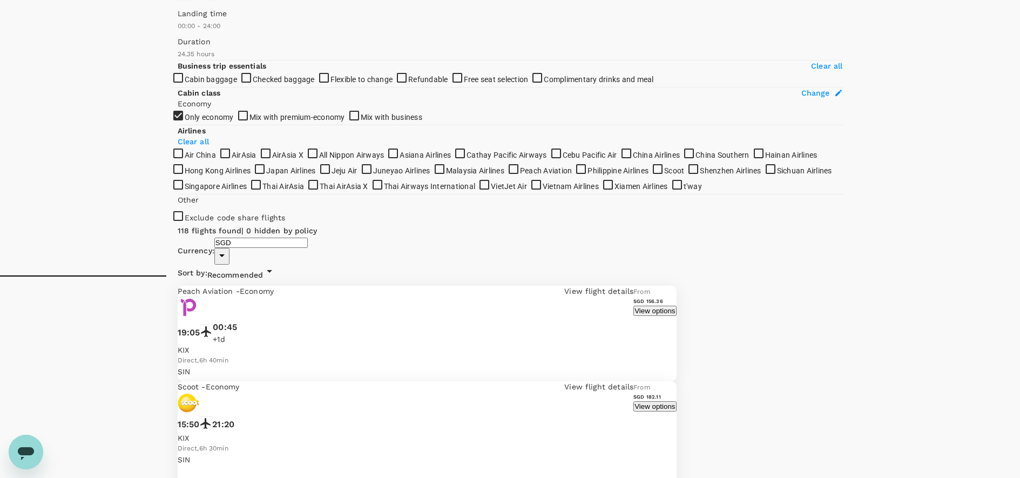
scroll to position [0, 0]
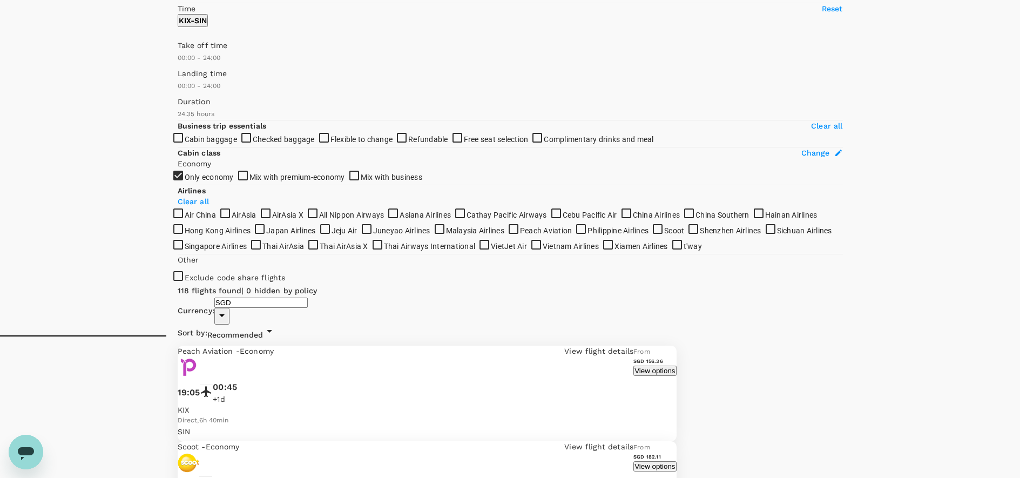
scroll to position [199, 0]
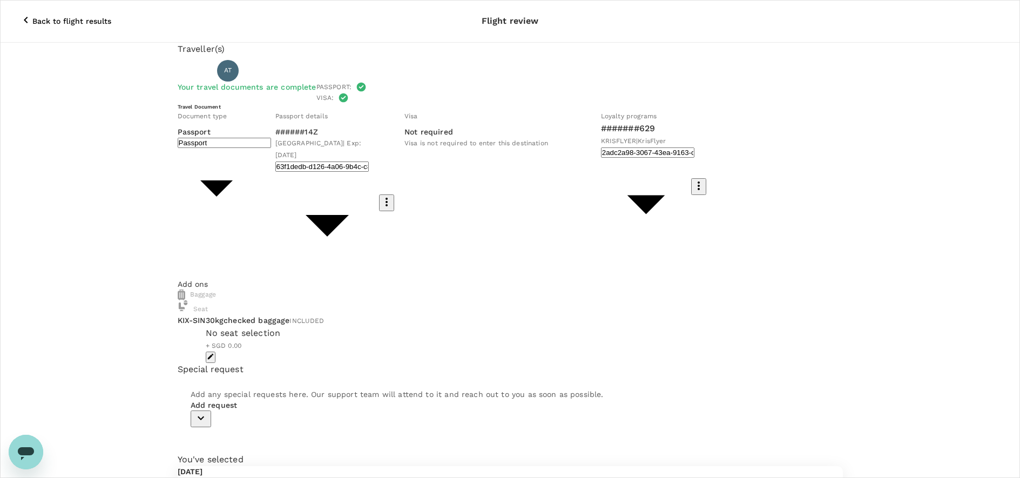
click at [537, 327] on div "No seat selection + SGD 0.00" at bounding box center [483, 345] width 555 height 36
click at [214, 353] on icon "button" at bounding box center [211, 357] width 8 height 8
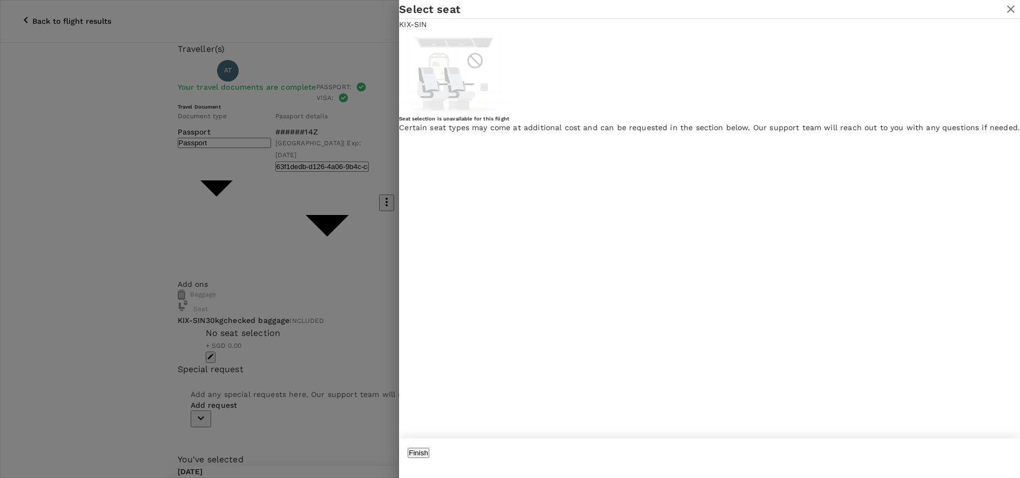
scroll to position [2, 0]
click at [515, 369] on div at bounding box center [510, 239] width 1020 height 478
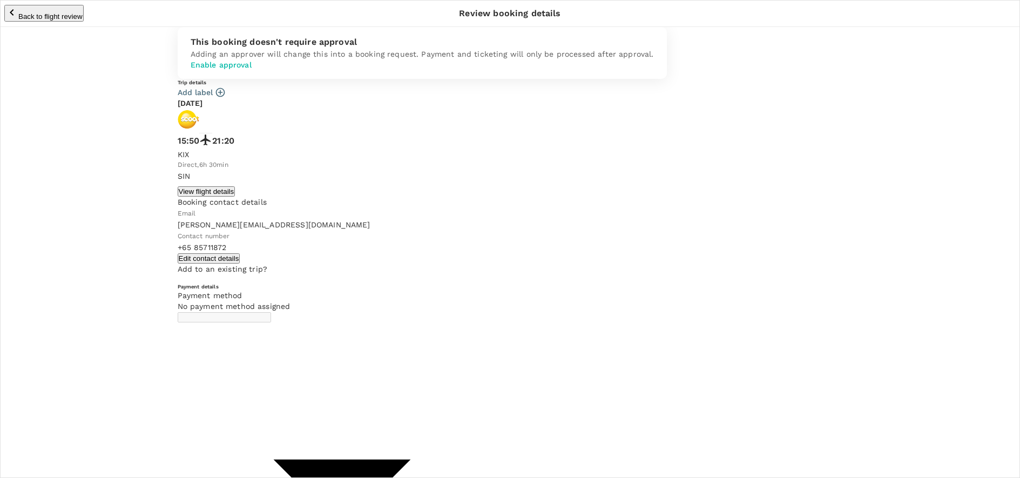
type input "9fbb8511-efe9-418f-97c2-1c53cf179196"
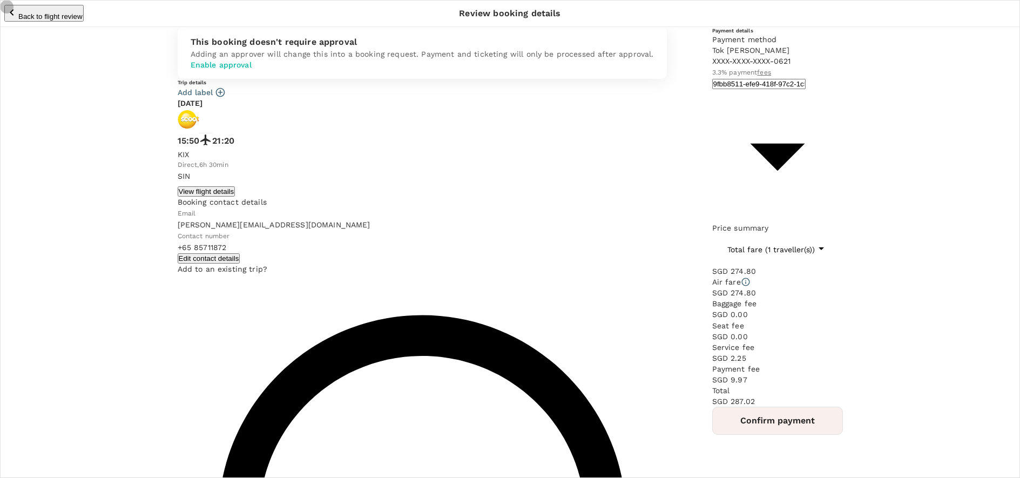
click at [227, 370] on input "radio" at bounding box center [510, 239] width 1020 height 478
radio input "true"
radio input "false"
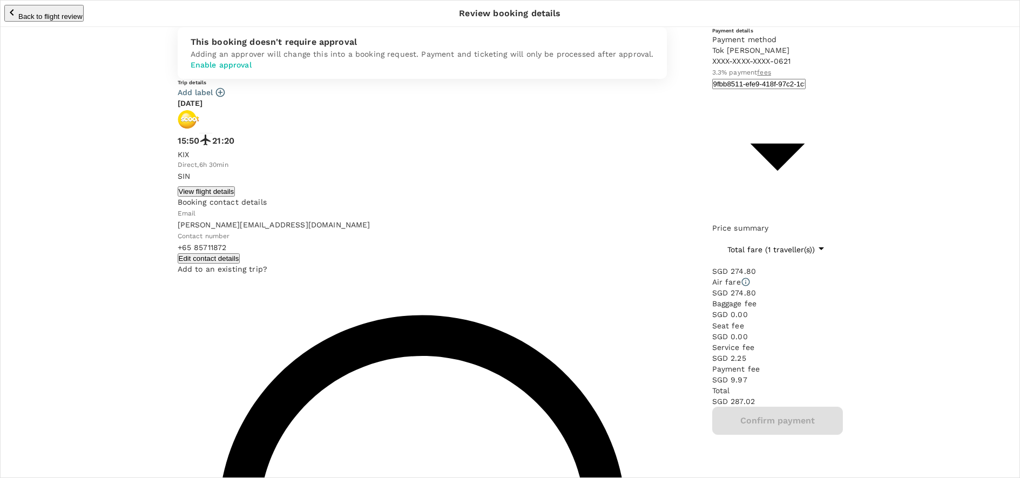
click at [712, 407] on button "Confirm payment" at bounding box center [777, 421] width 131 height 28
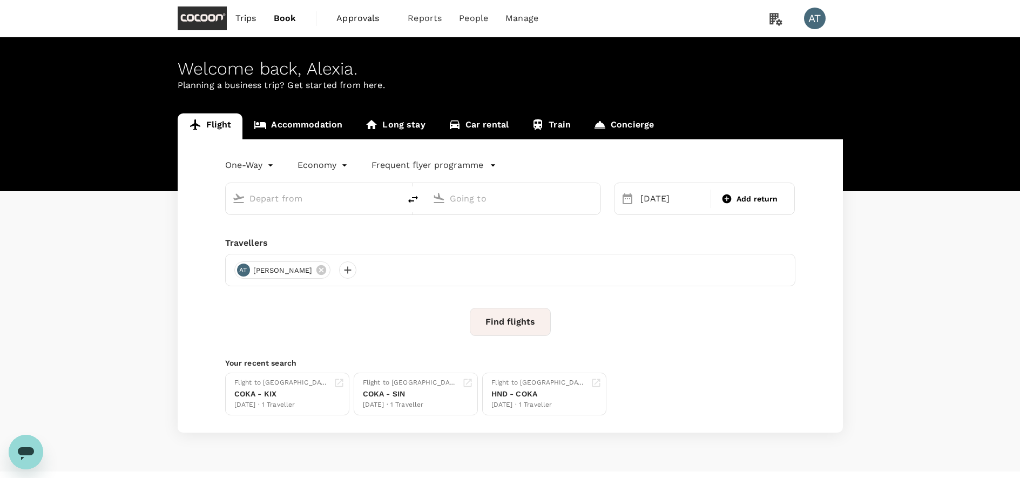
type input "Kansai Intl (KIX)"
type input "Singapore Changi (SIN)"
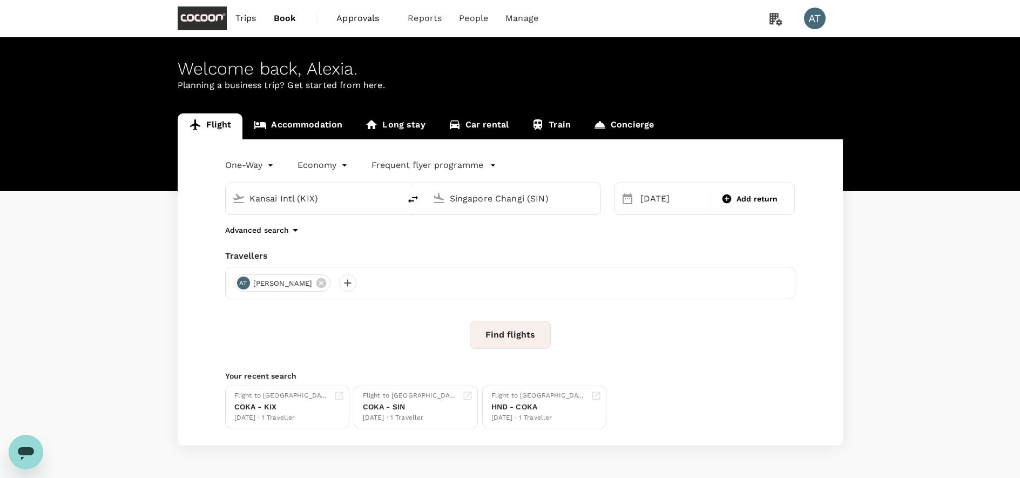
click at [250, 16] on span "Trips" at bounding box center [246, 18] width 21 height 13
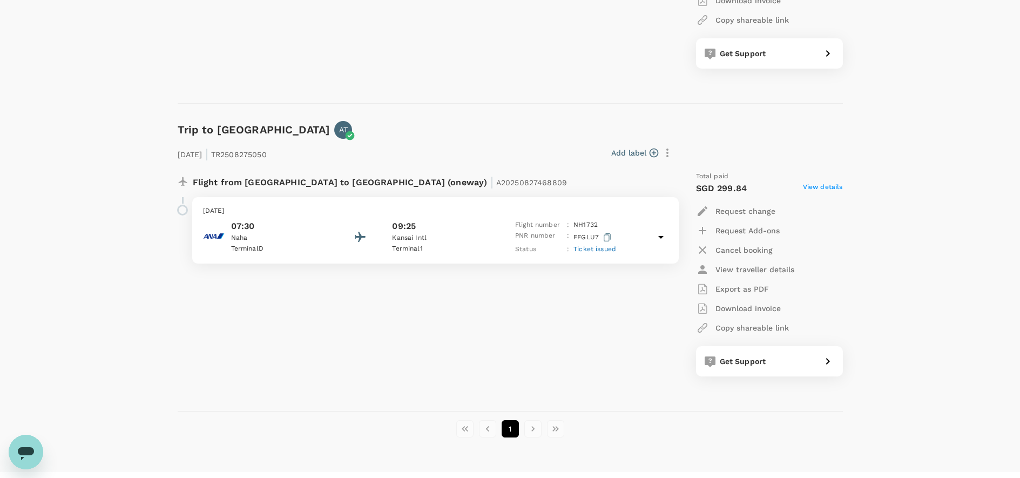
scroll to position [348, 0]
click at [300, 239] on p "Naha" at bounding box center [279, 237] width 97 height 11
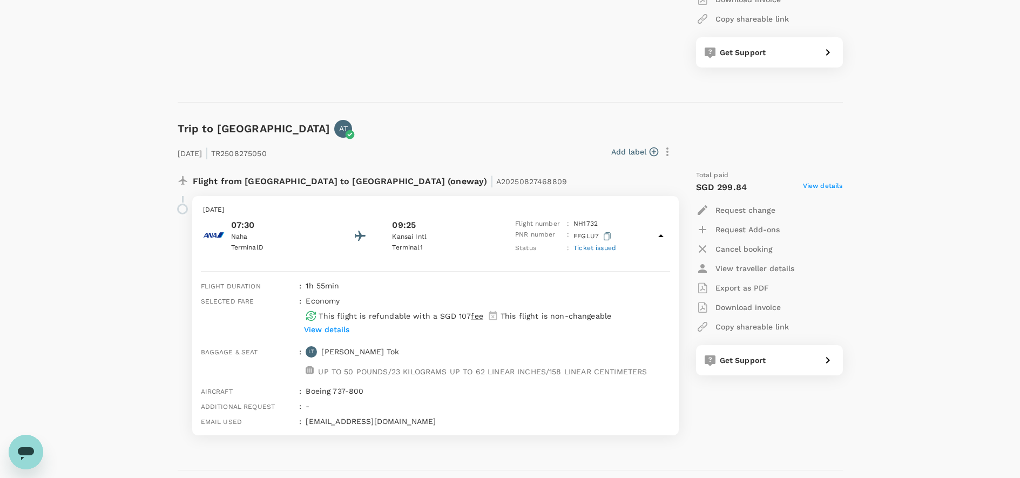
scroll to position [431, 0]
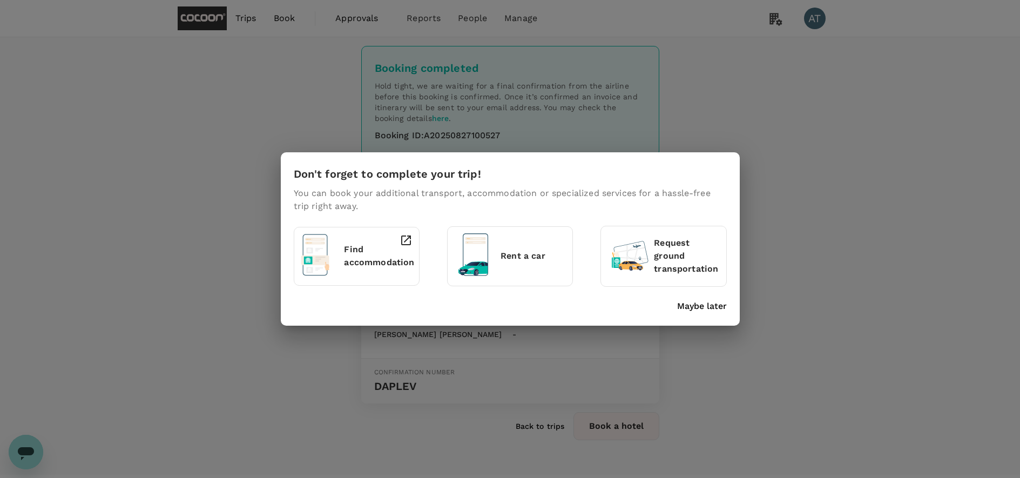
click at [708, 311] on p "Maybe later" at bounding box center [702, 306] width 50 height 13
